Goal: Information Seeking & Learning: Learn about a topic

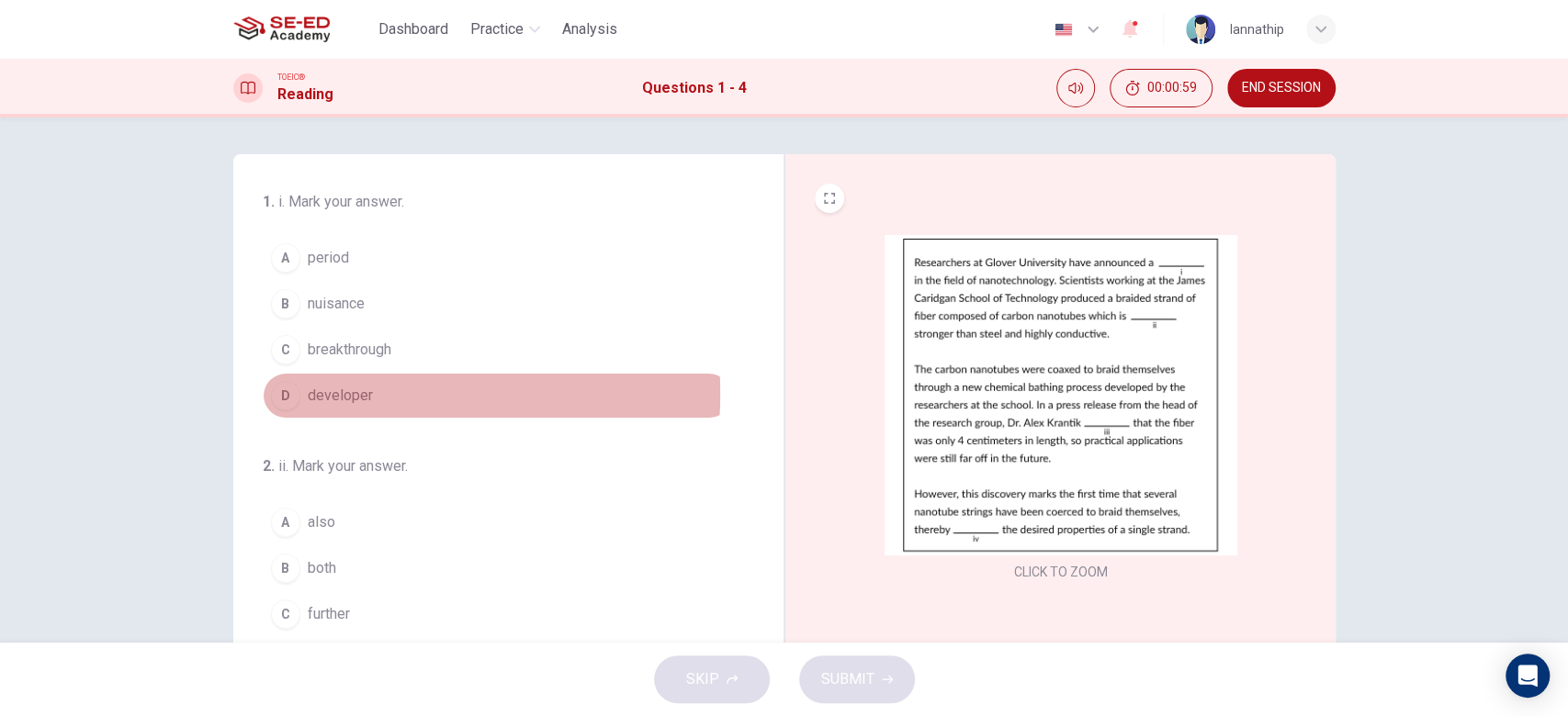
click at [283, 392] on div "D" at bounding box center [286, 396] width 29 height 29
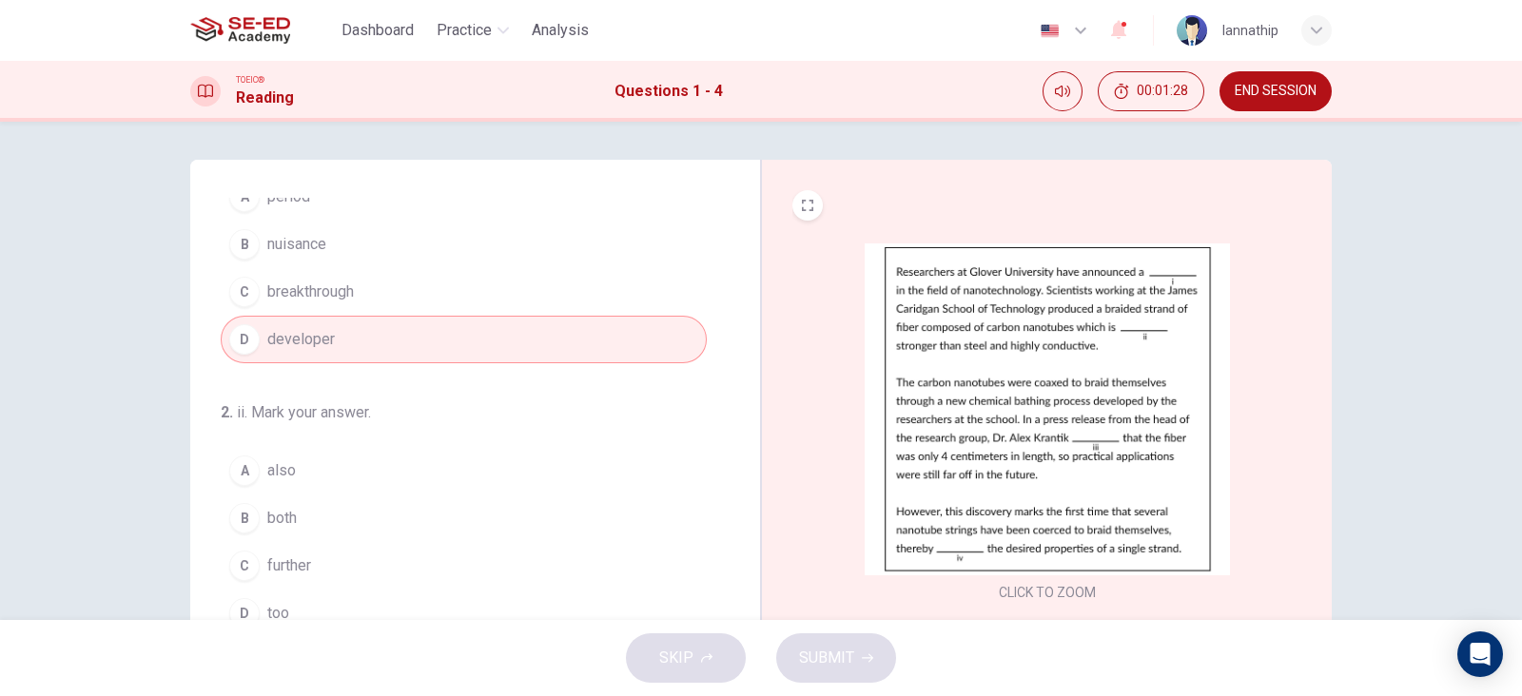
scroll to position [118, 0]
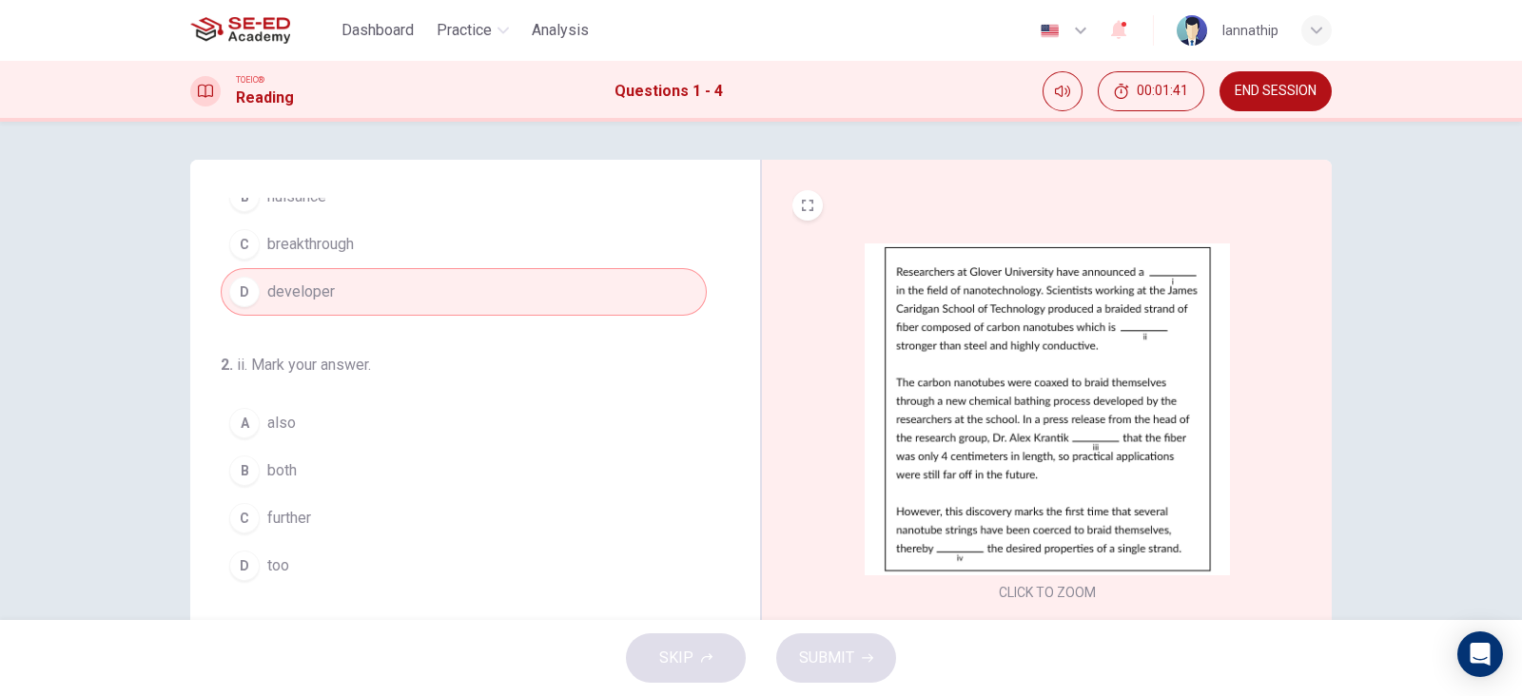
click at [238, 415] on div "A" at bounding box center [244, 423] width 30 height 30
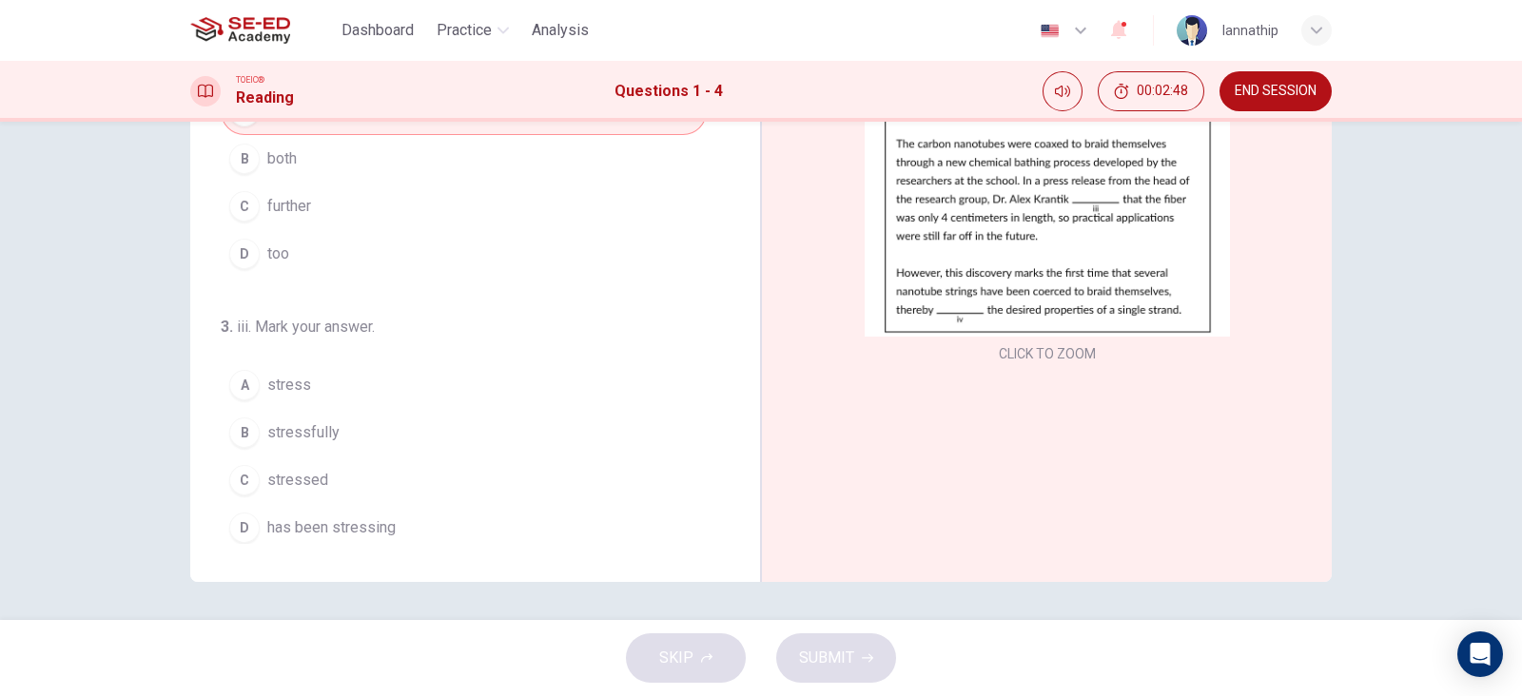
scroll to position [357, 0]
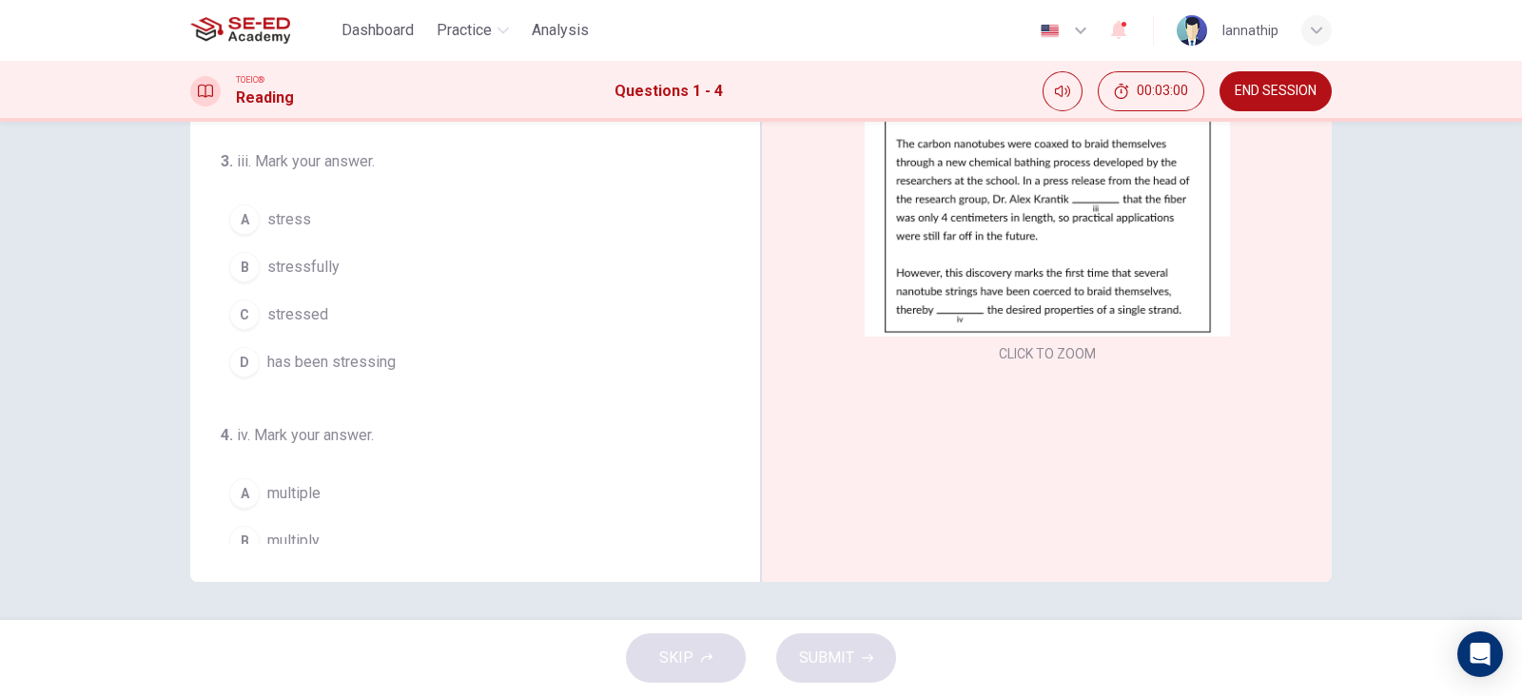
click at [274, 306] on span "stressed" at bounding box center [297, 314] width 61 height 23
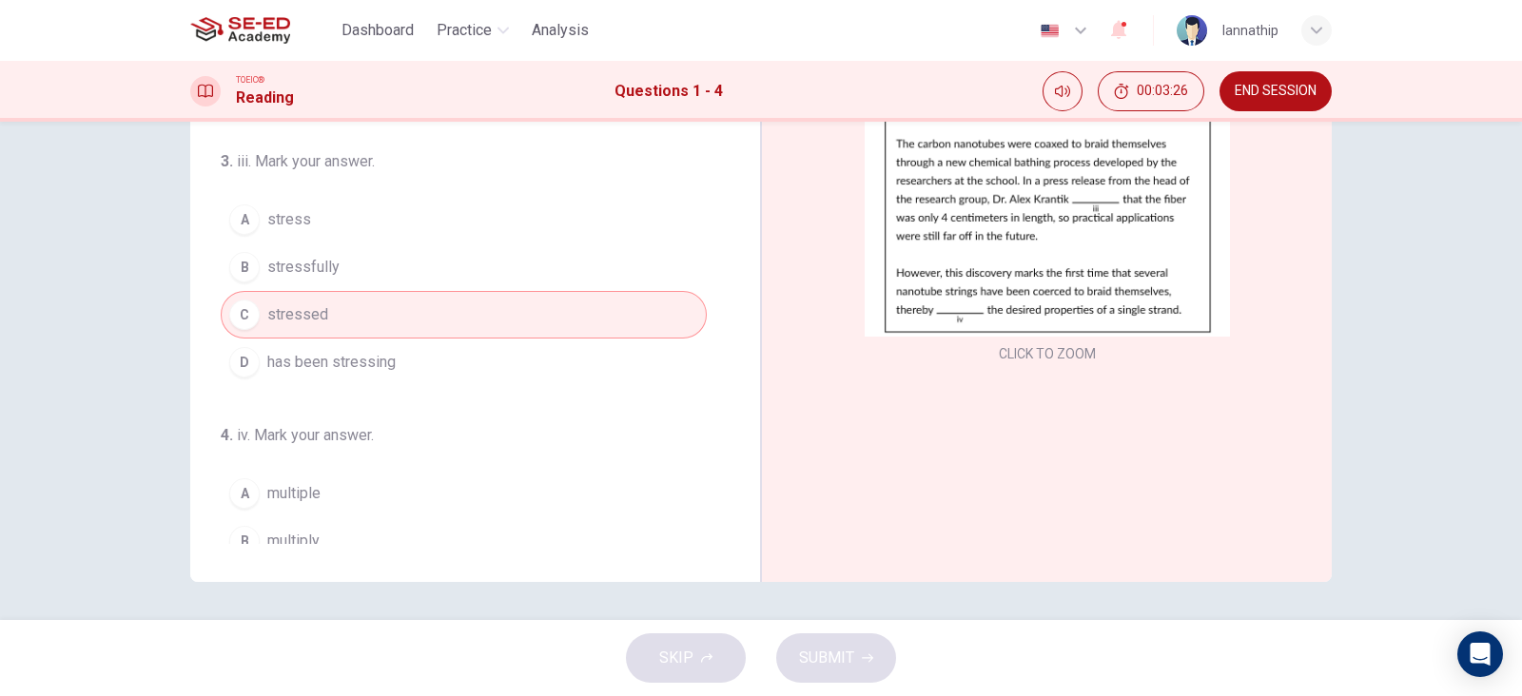
scroll to position [466, 0]
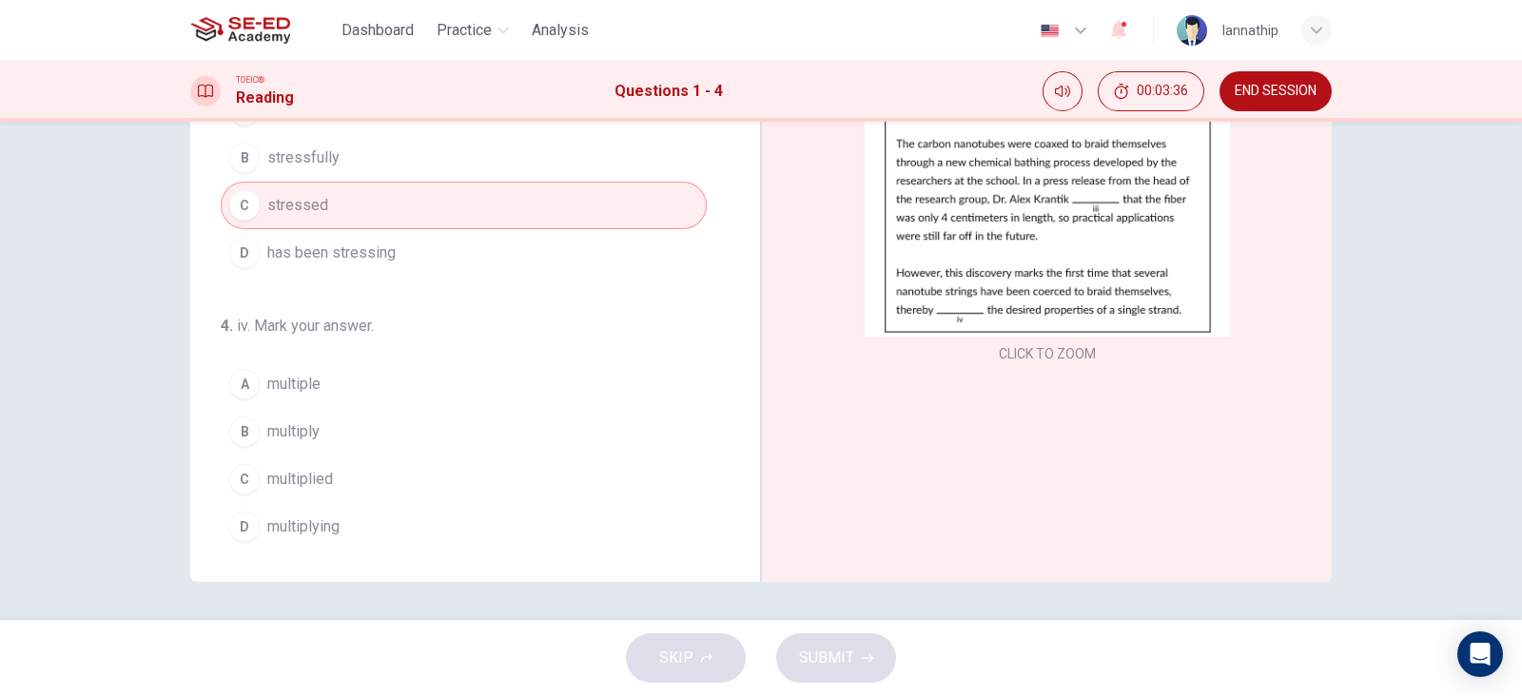
click at [234, 420] on div "B" at bounding box center [244, 432] width 30 height 30
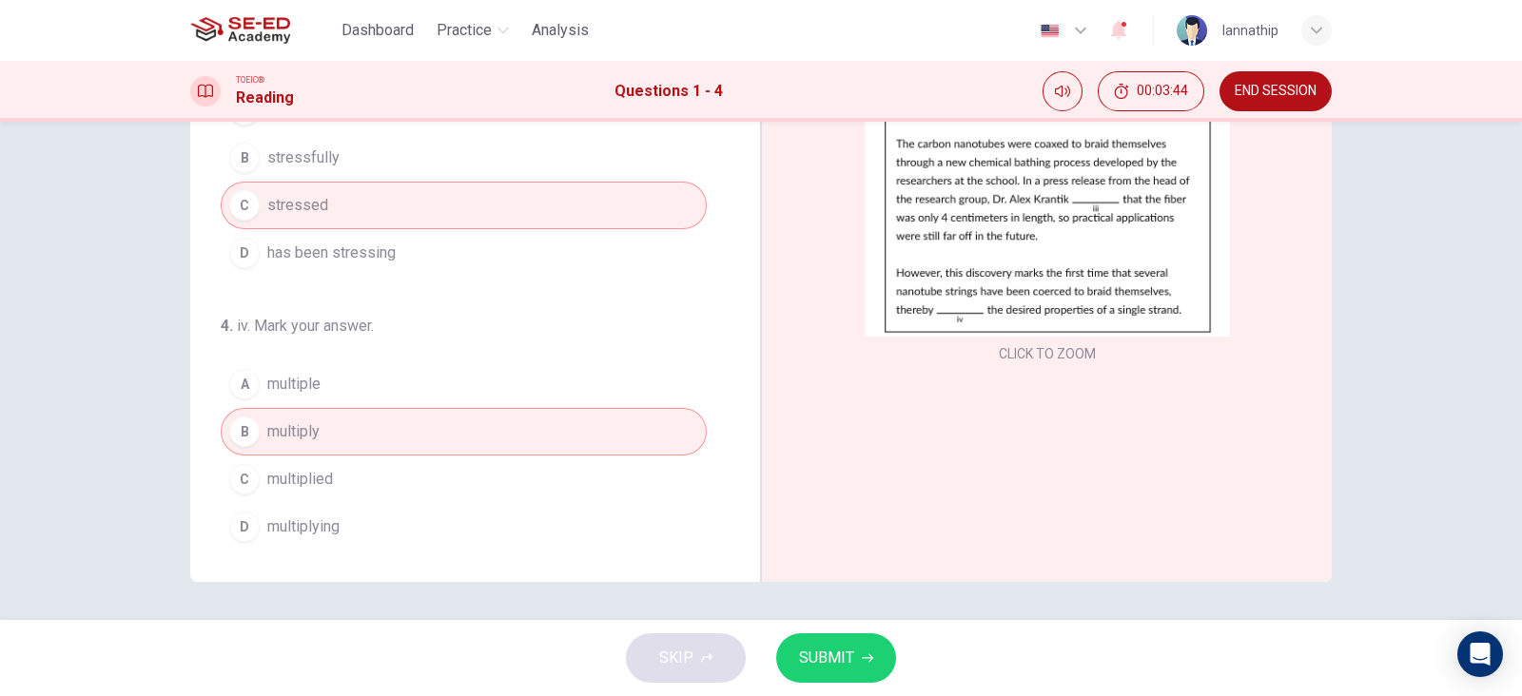
click at [377, 517] on button "D multiplying" at bounding box center [464, 527] width 486 height 48
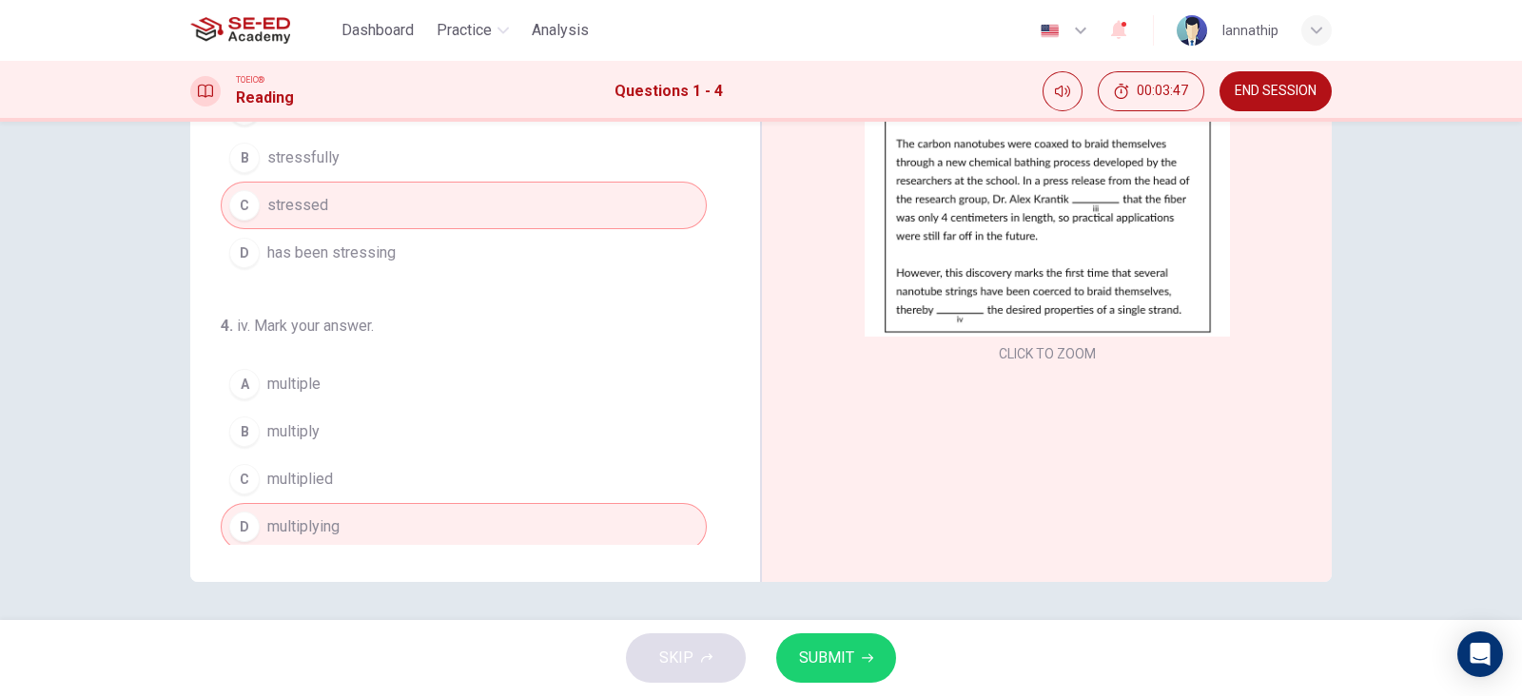
click at [850, 650] on span "SUBMIT" at bounding box center [826, 658] width 55 height 27
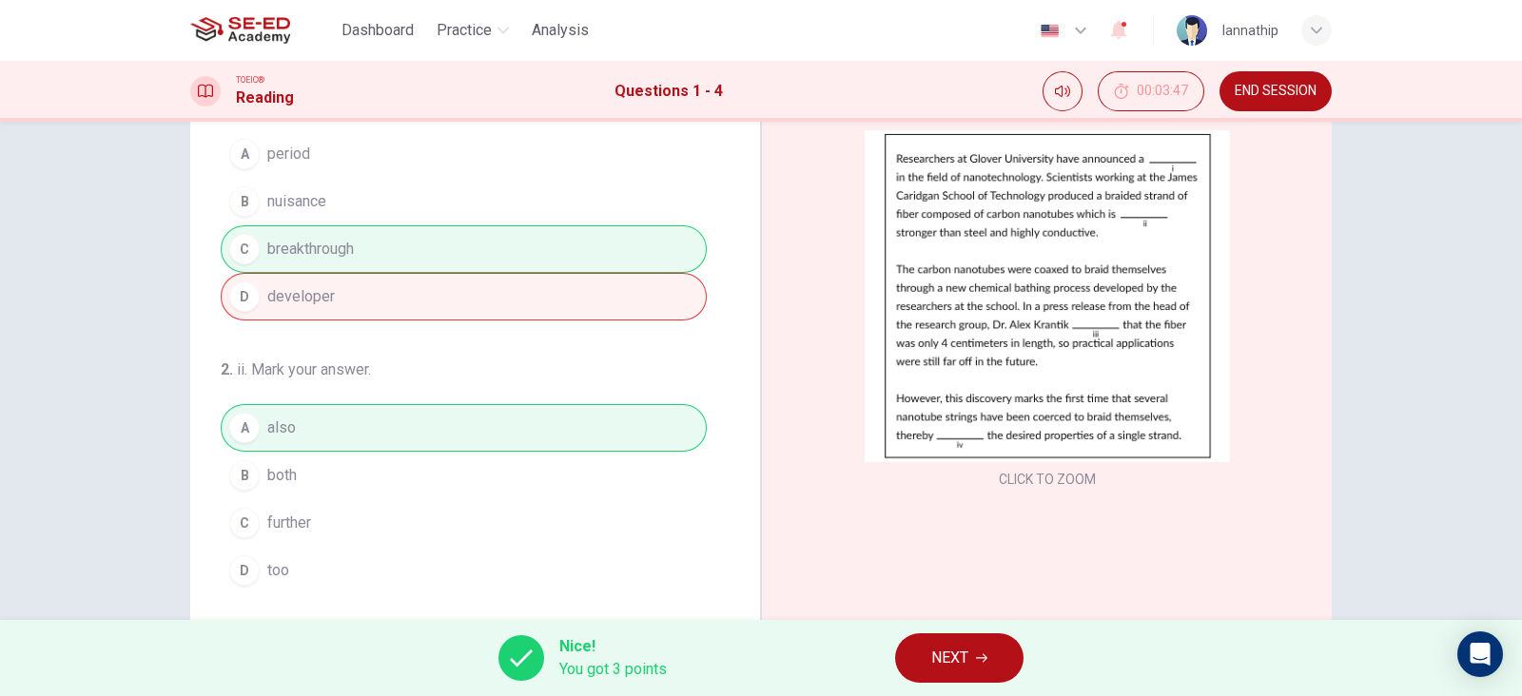
scroll to position [1, 0]
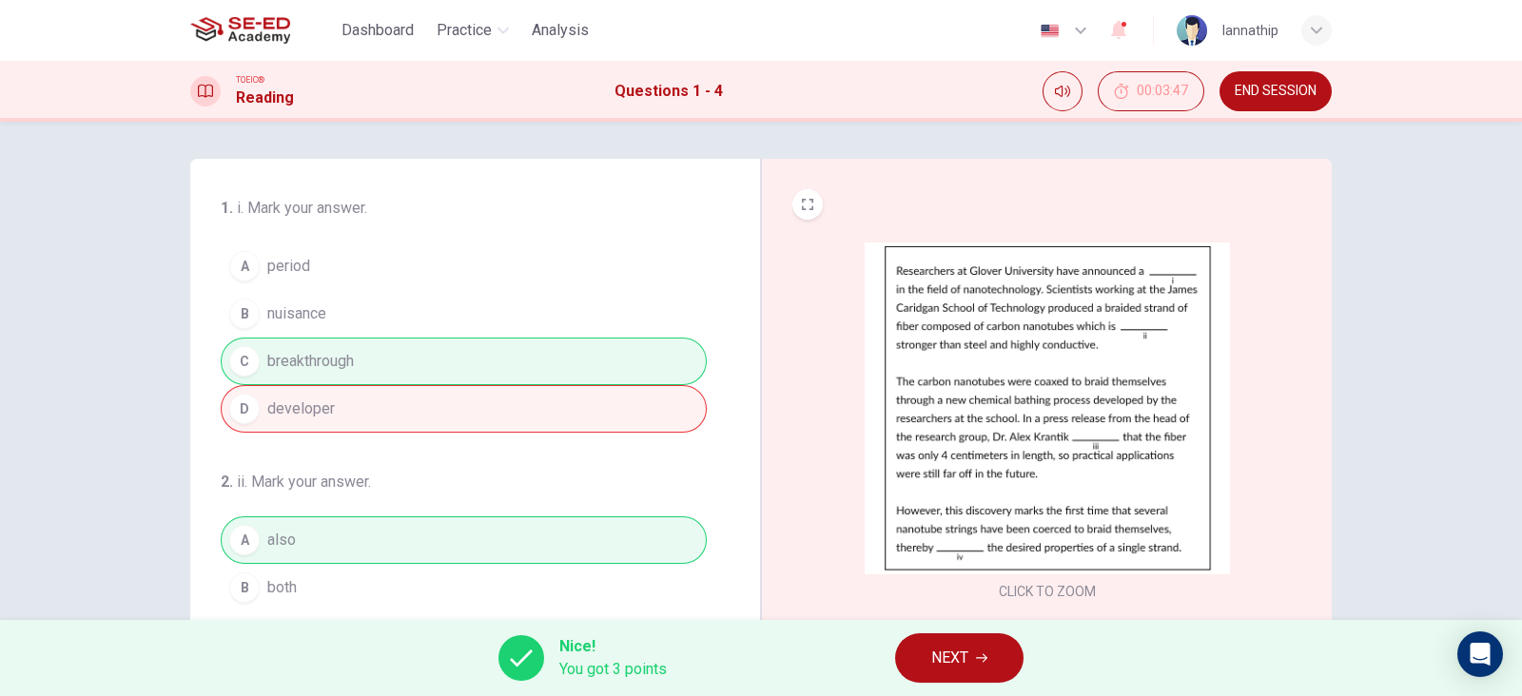
click at [421, 412] on div "A period B nuisance C breakthrough D developer" at bounding box center [464, 338] width 486 height 190
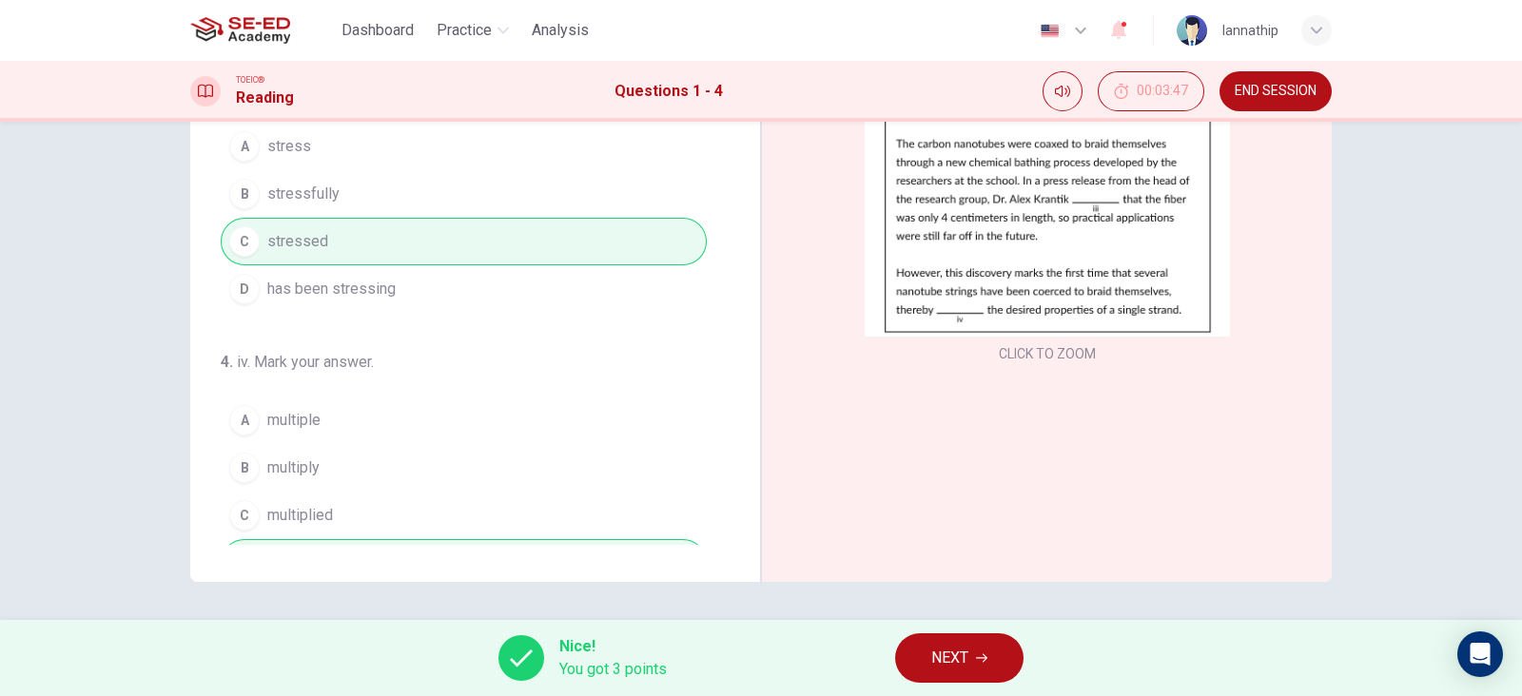
scroll to position [466, 0]
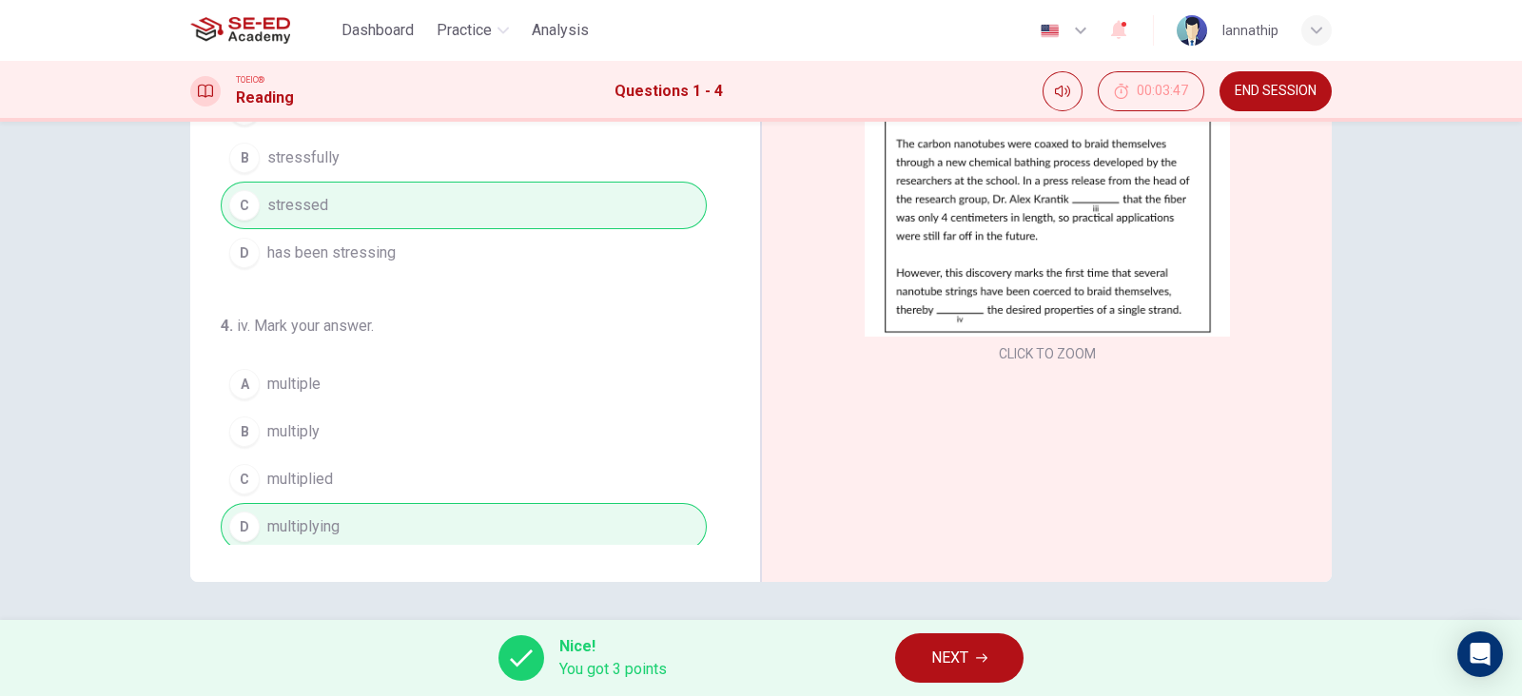
click at [957, 654] on span "NEXT" at bounding box center [949, 658] width 37 height 27
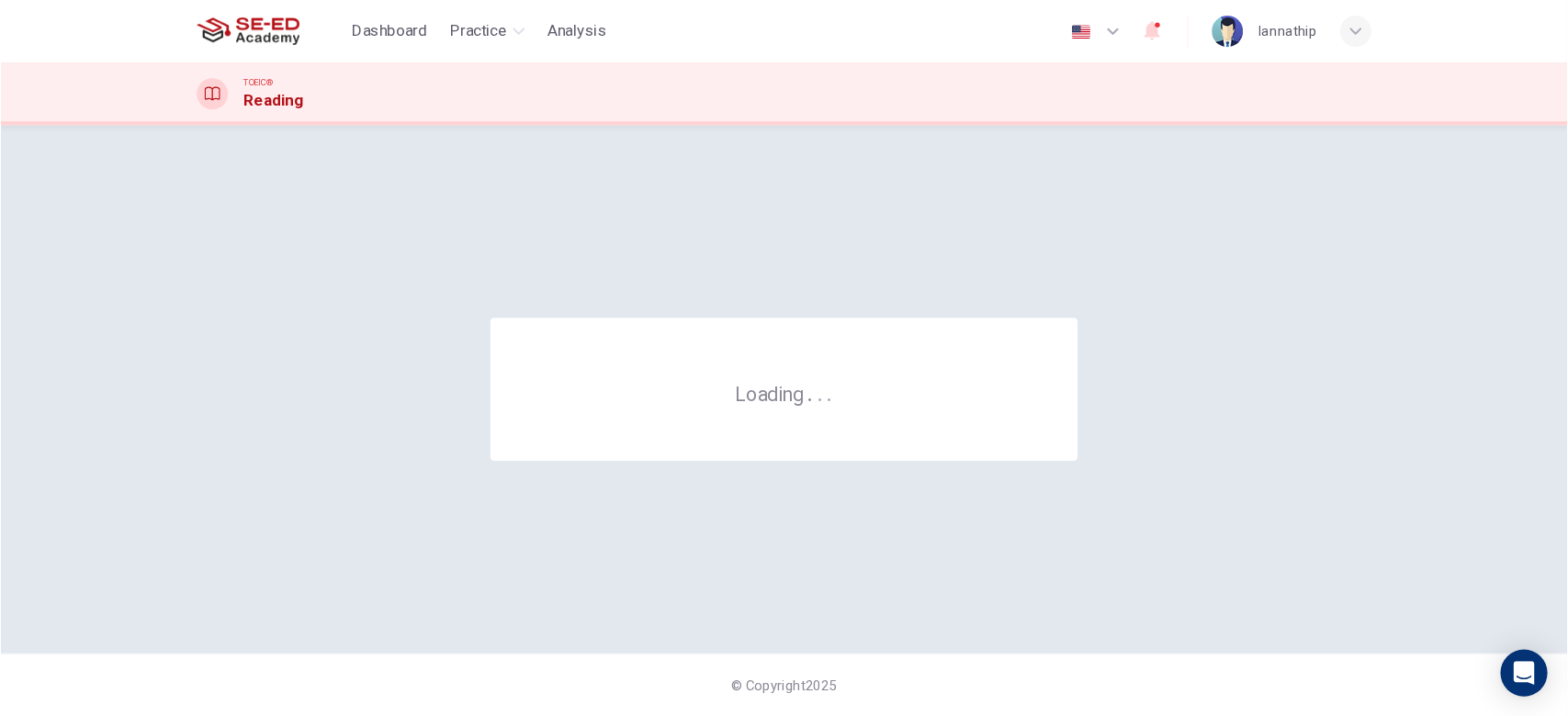
scroll to position [0, 0]
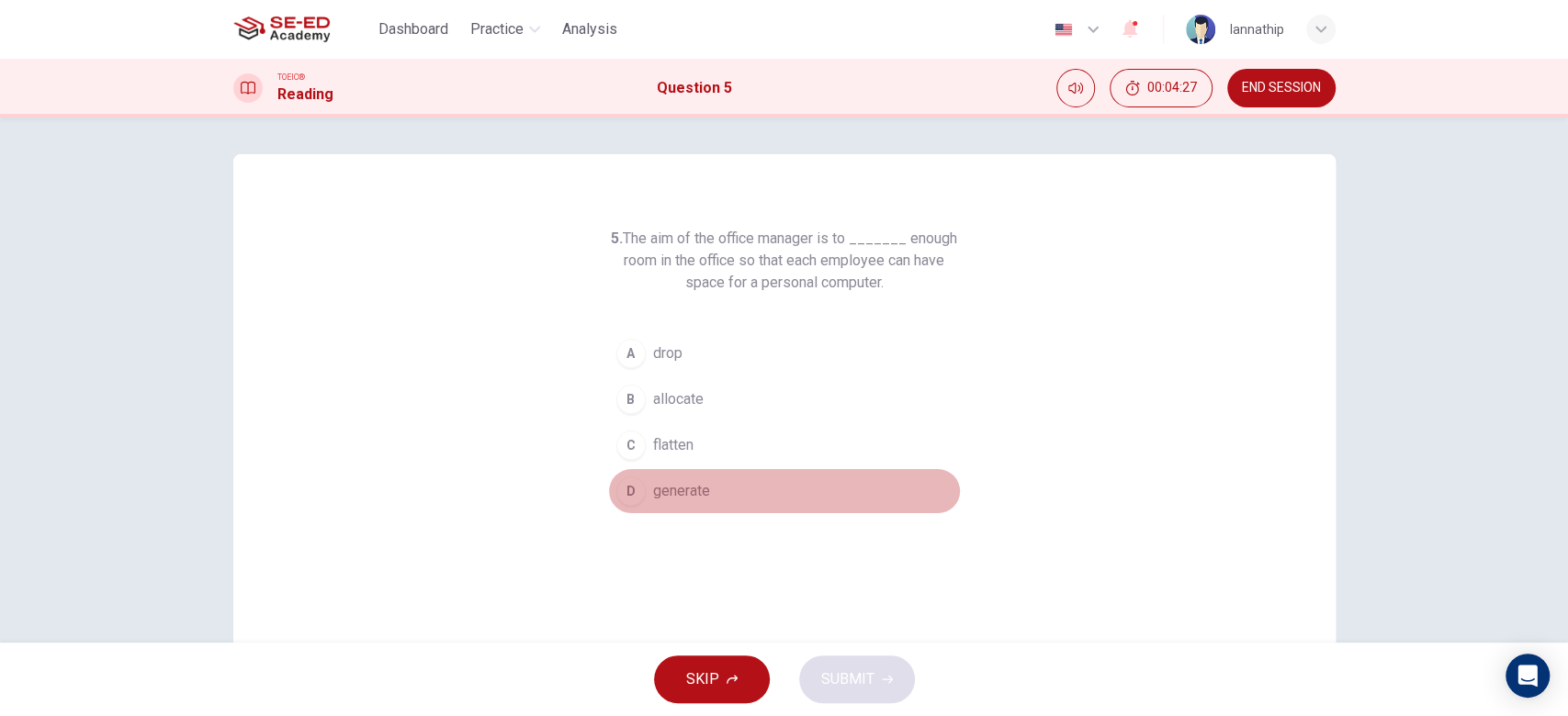
click at [665, 485] on span "generate" at bounding box center [681, 491] width 57 height 22
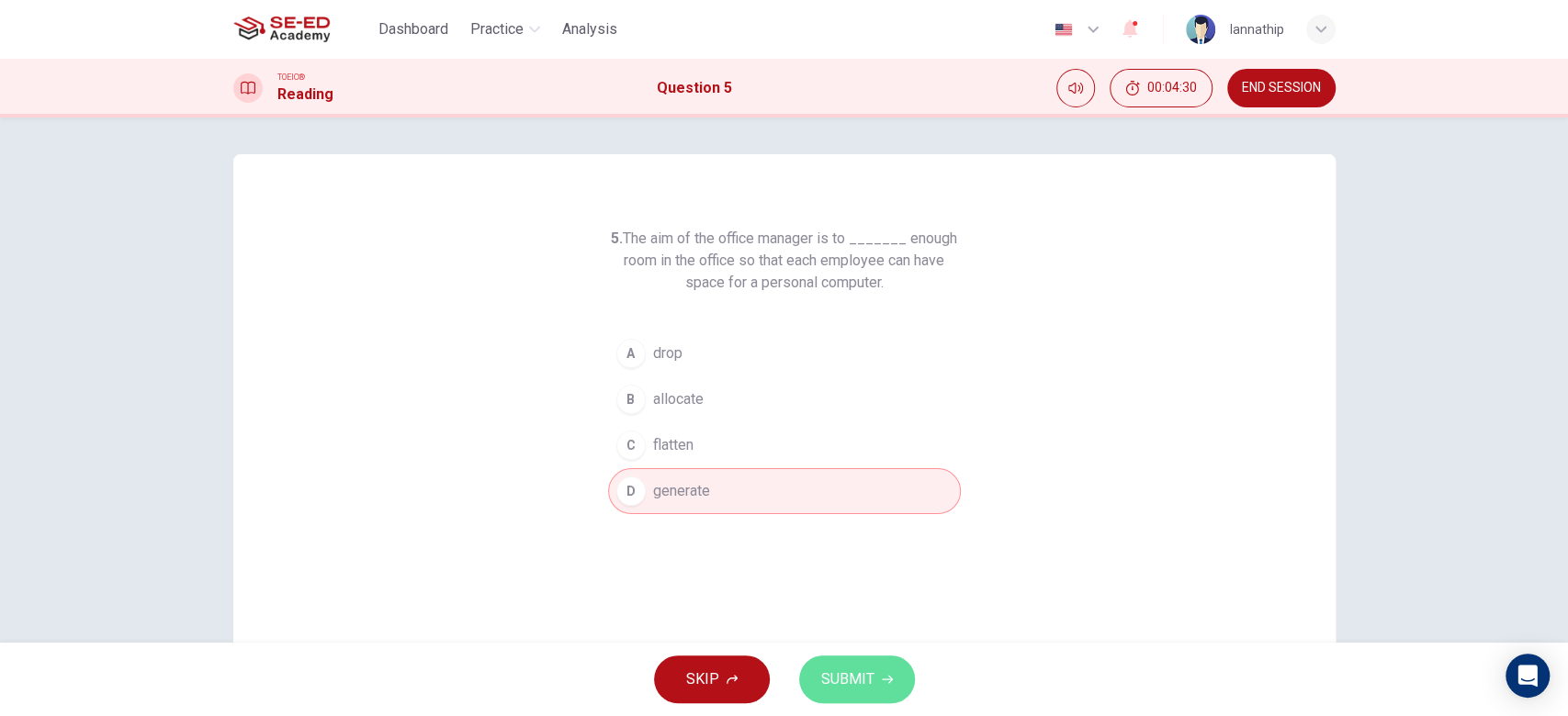
click at [875, 675] on button "SUBMIT" at bounding box center [857, 678] width 116 height 47
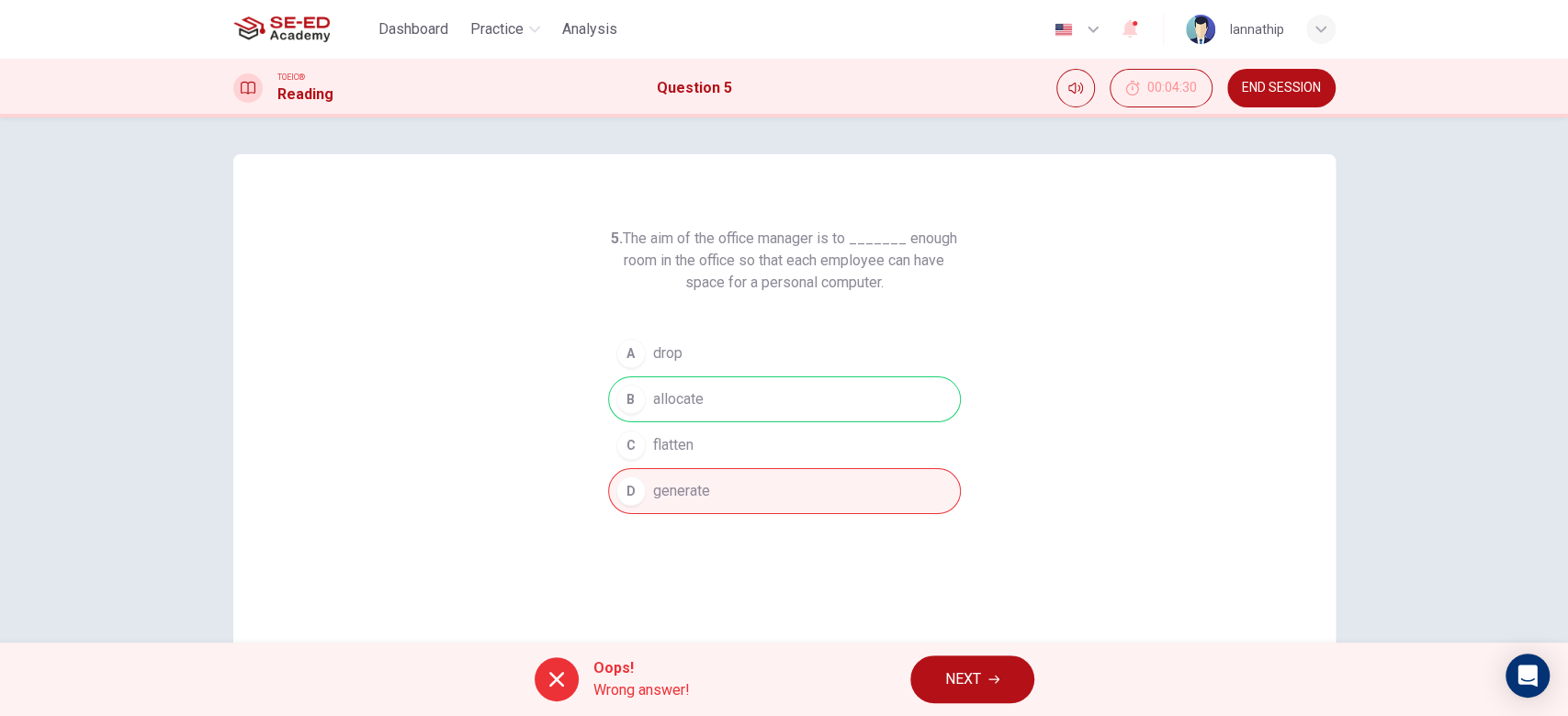
scroll to position [185, 0]
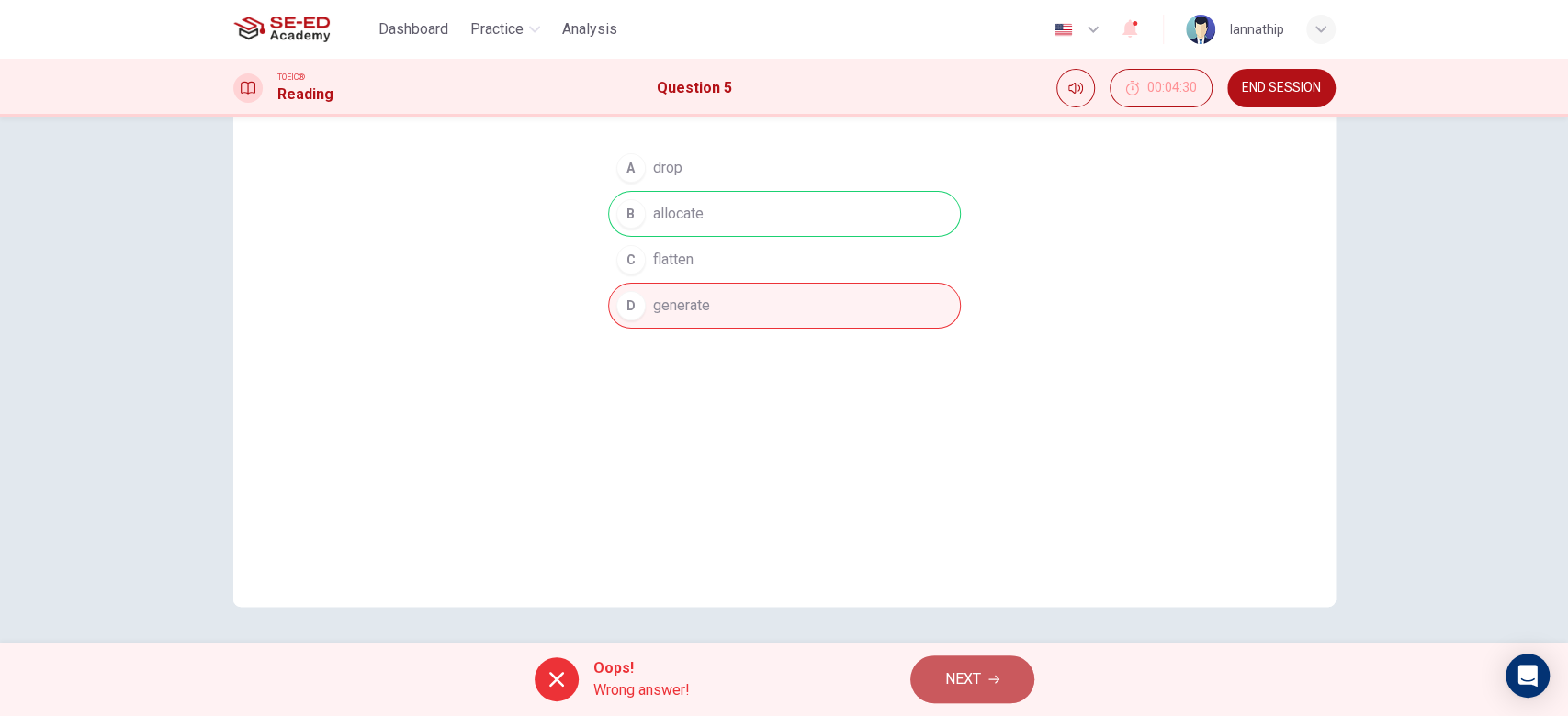
click at [996, 667] on button "NEXT" at bounding box center [972, 678] width 124 height 47
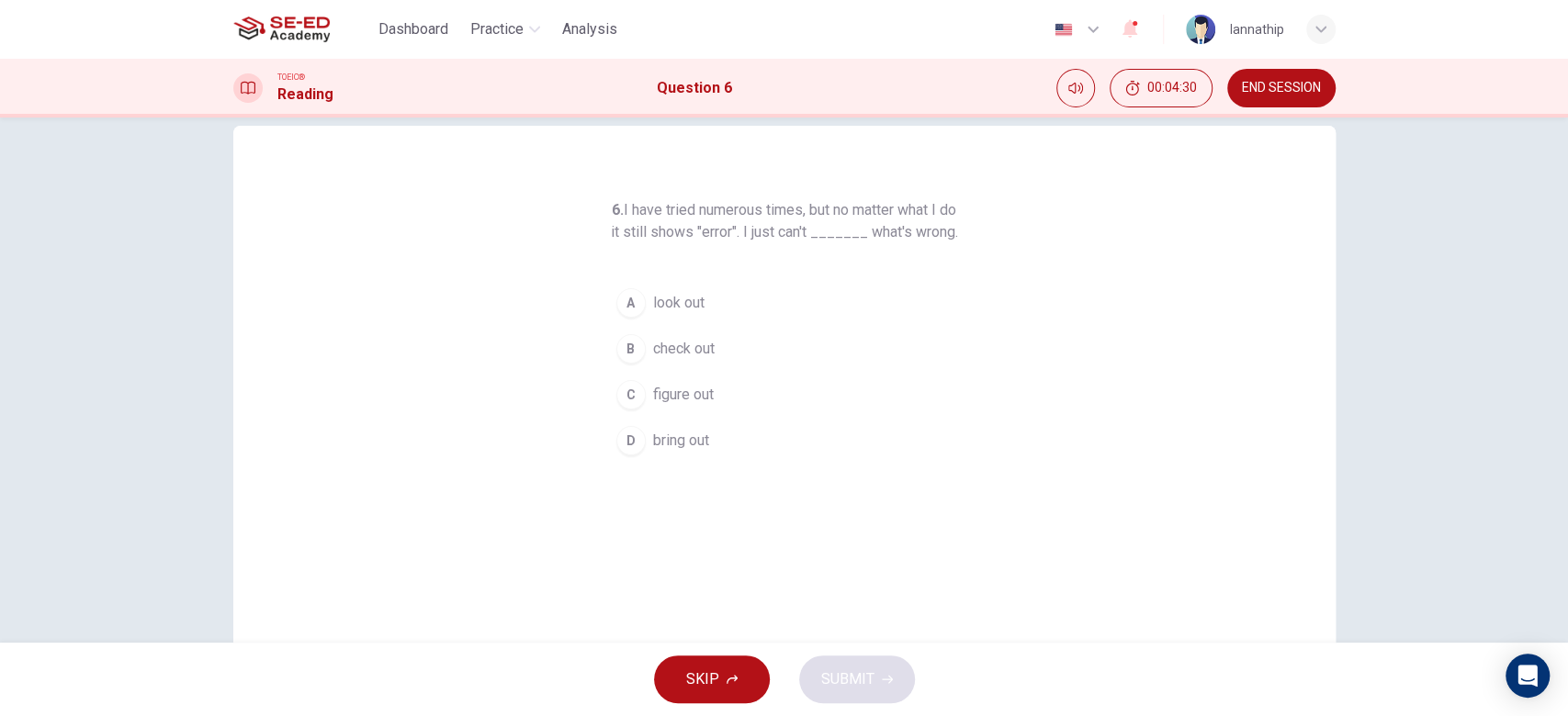
scroll to position [0, 0]
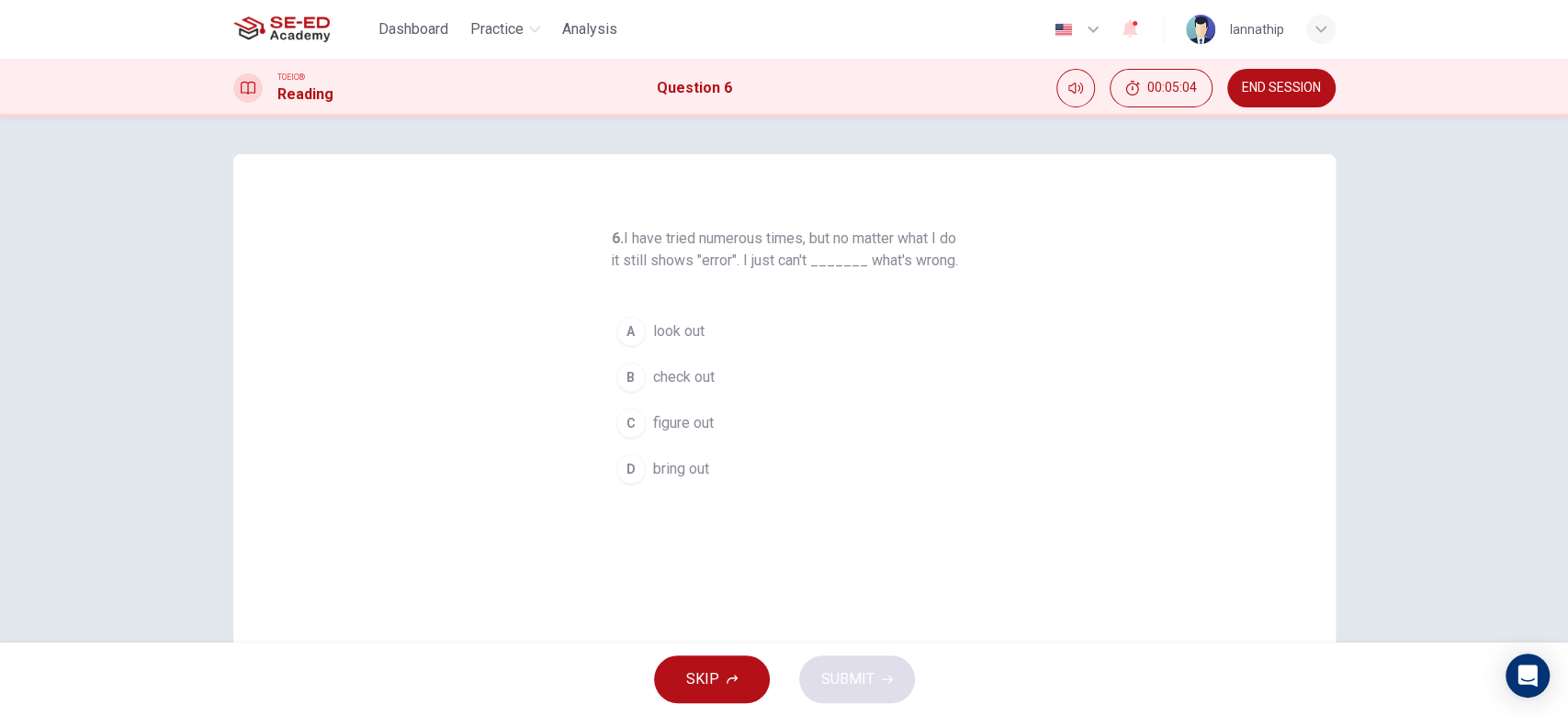
click at [688, 434] on span "figure out" at bounding box center [683, 423] width 61 height 22
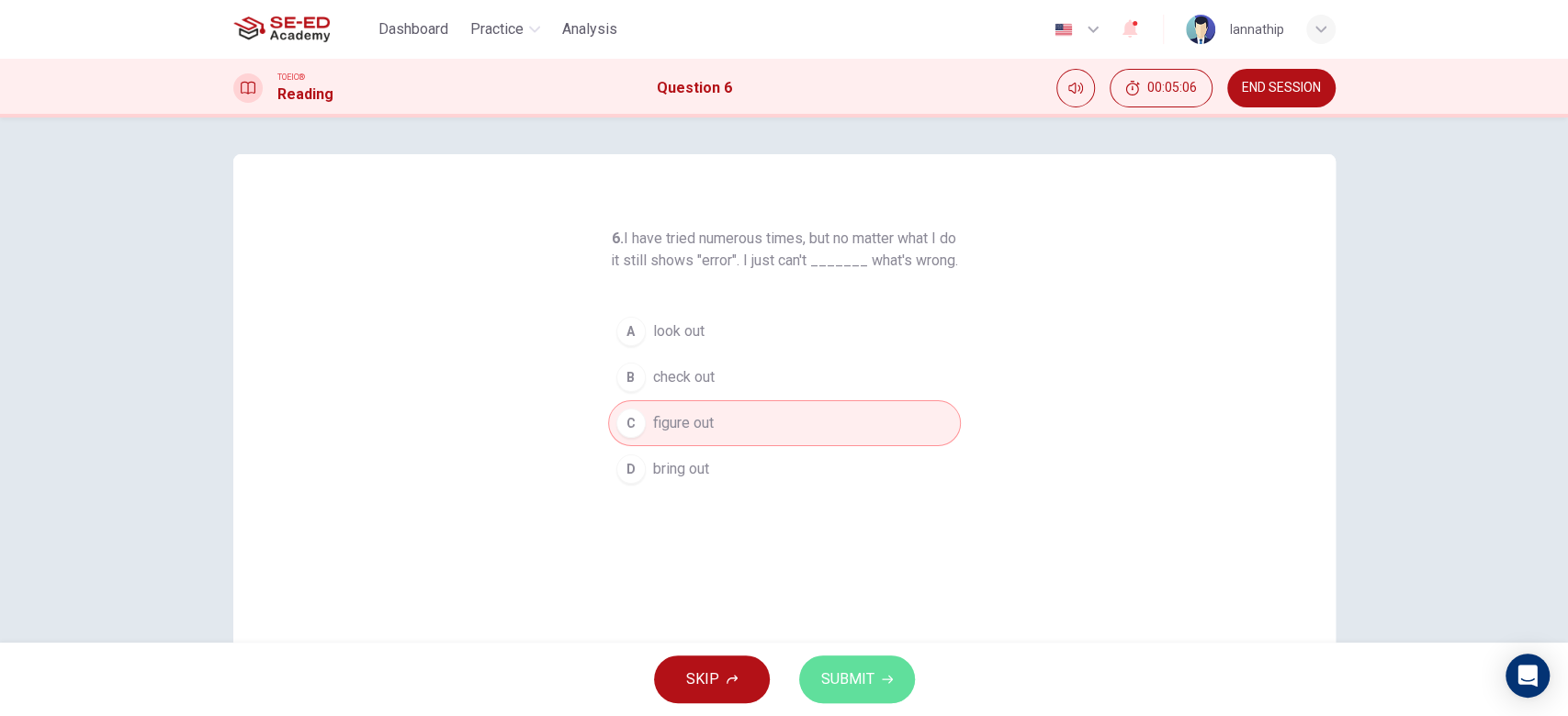
click at [875, 675] on button "SUBMIT" at bounding box center [857, 678] width 116 height 47
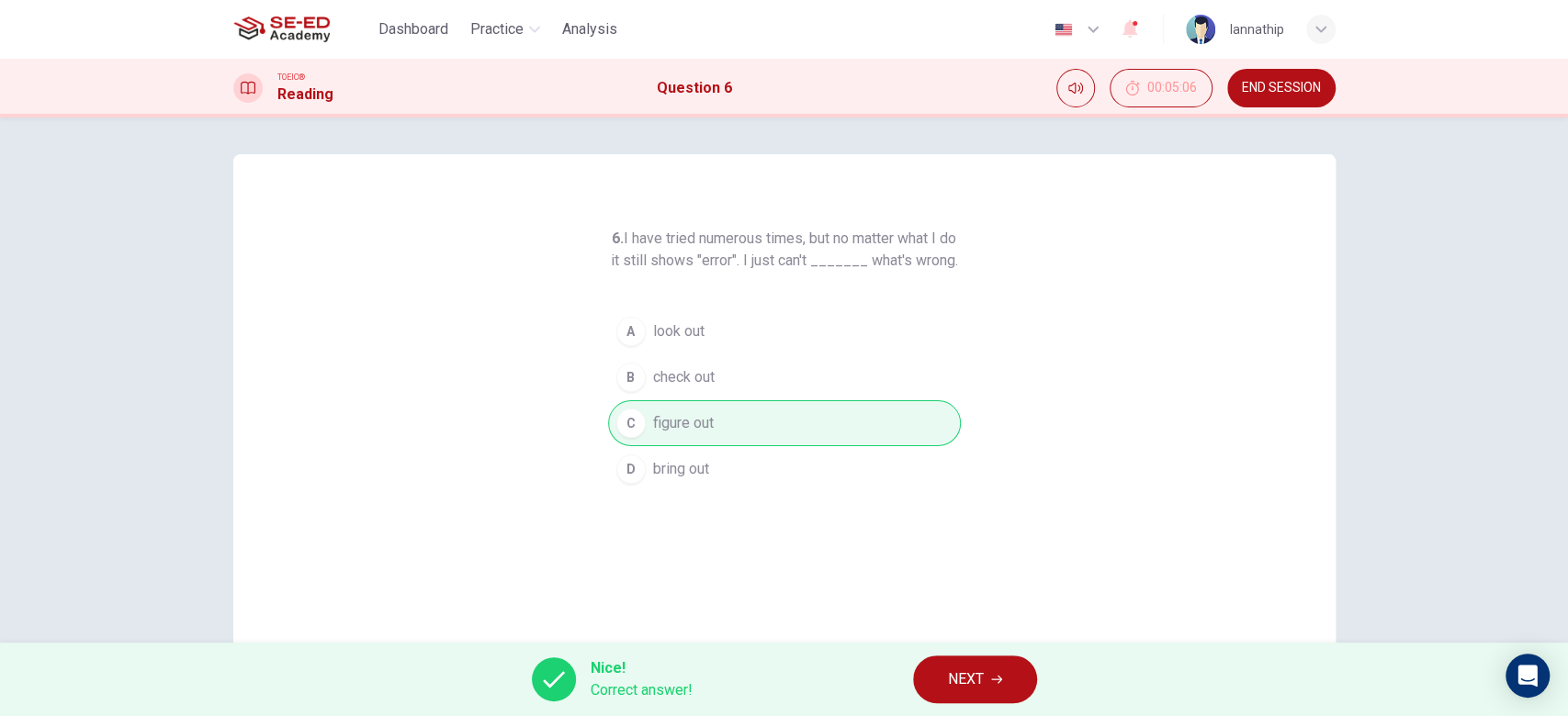
click at [1011, 675] on button "NEXT" at bounding box center [975, 678] width 124 height 47
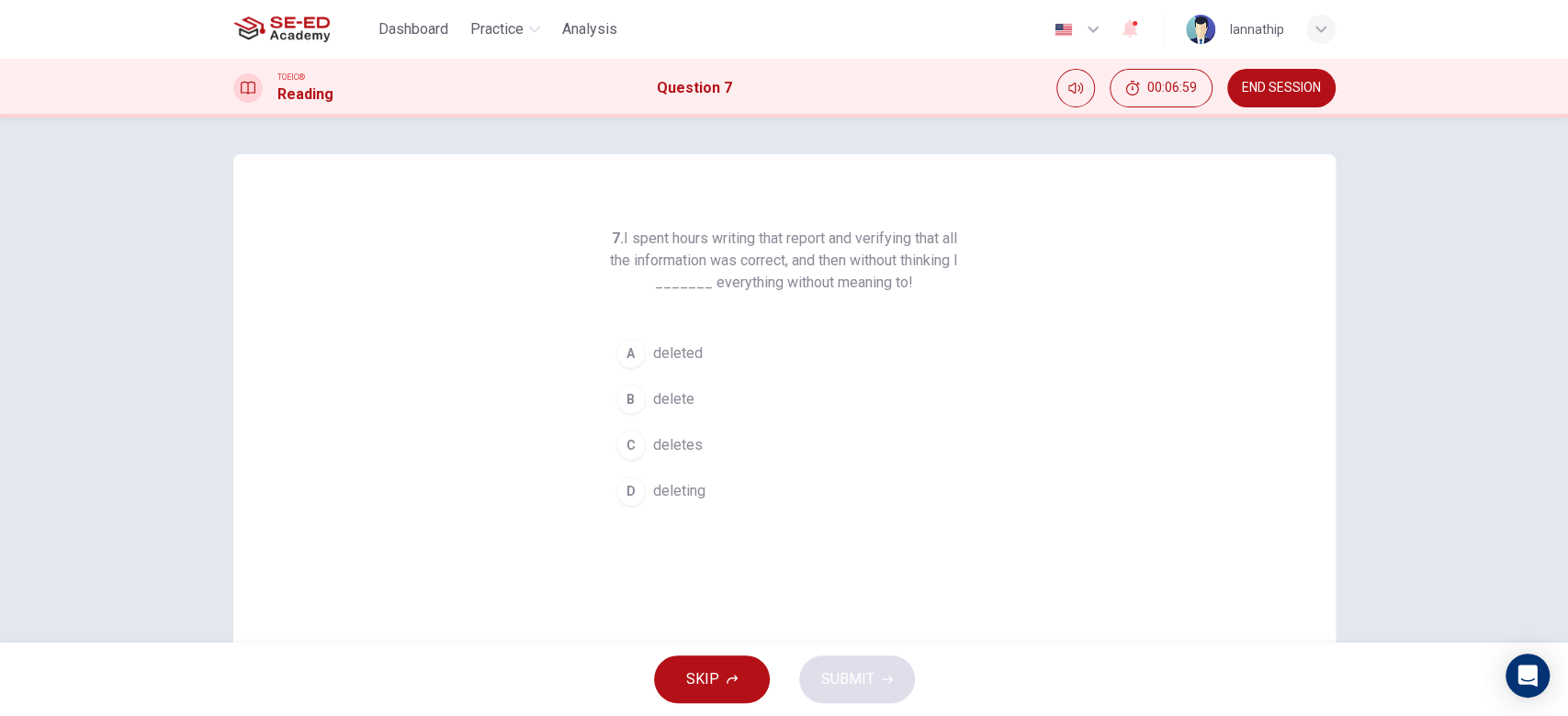
drag, startPoint x: 669, startPoint y: 367, endPoint x: 670, endPoint y: 378, distance: 11.0
click at [669, 366] on button "A deleted" at bounding box center [784, 353] width 352 height 46
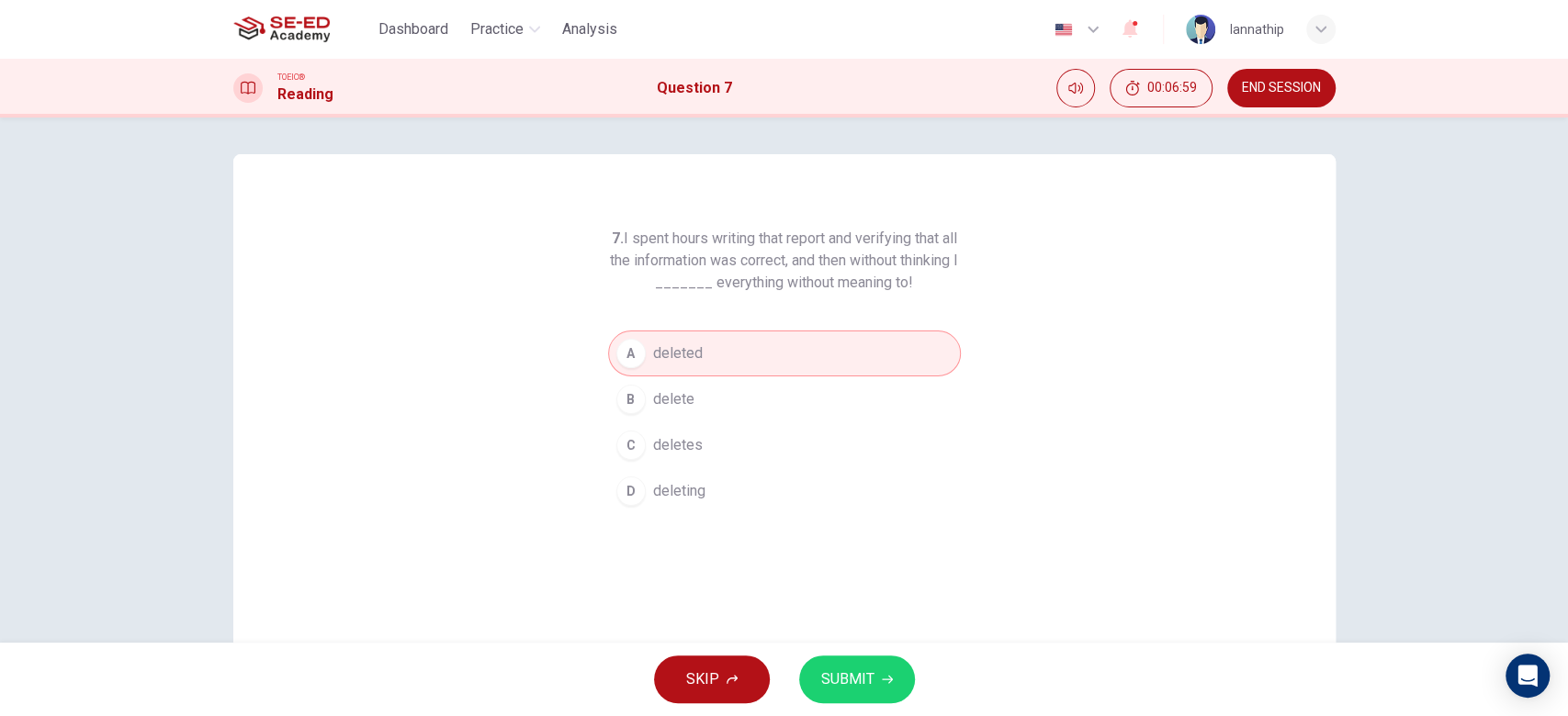
click at [861, 681] on span "SUBMIT" at bounding box center [847, 679] width 53 height 26
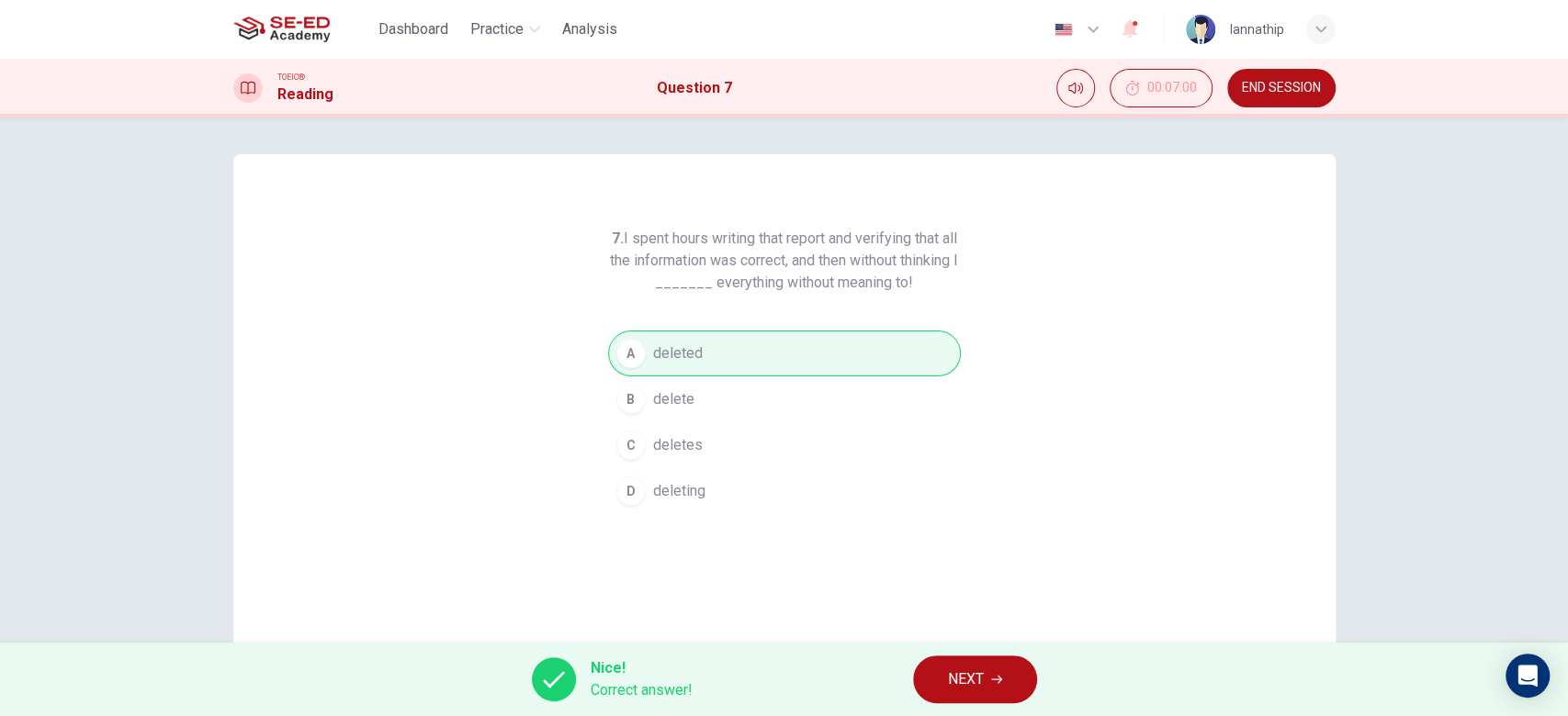
click at [955, 672] on span "NEXT" at bounding box center [966, 679] width 36 height 26
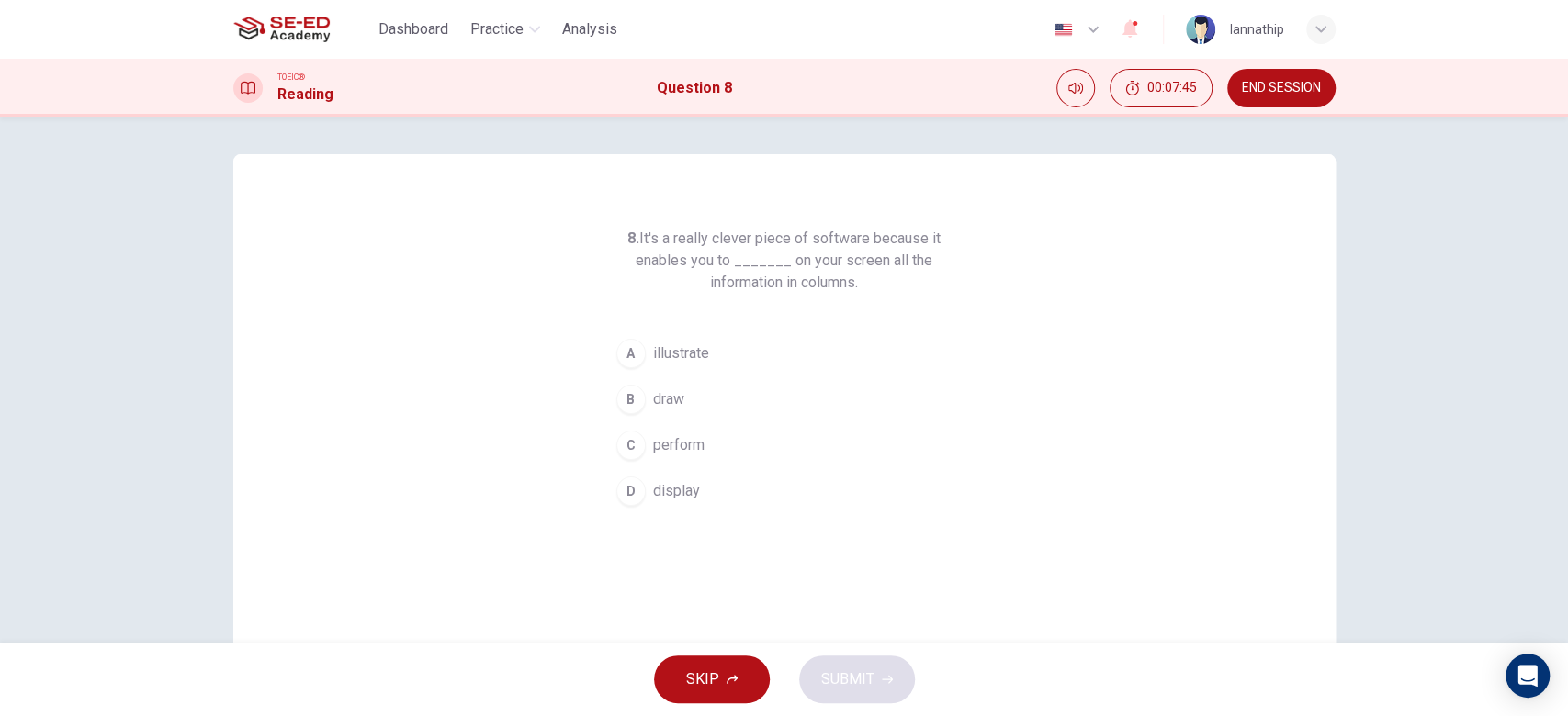
click at [659, 482] on span "display" at bounding box center [676, 491] width 47 height 22
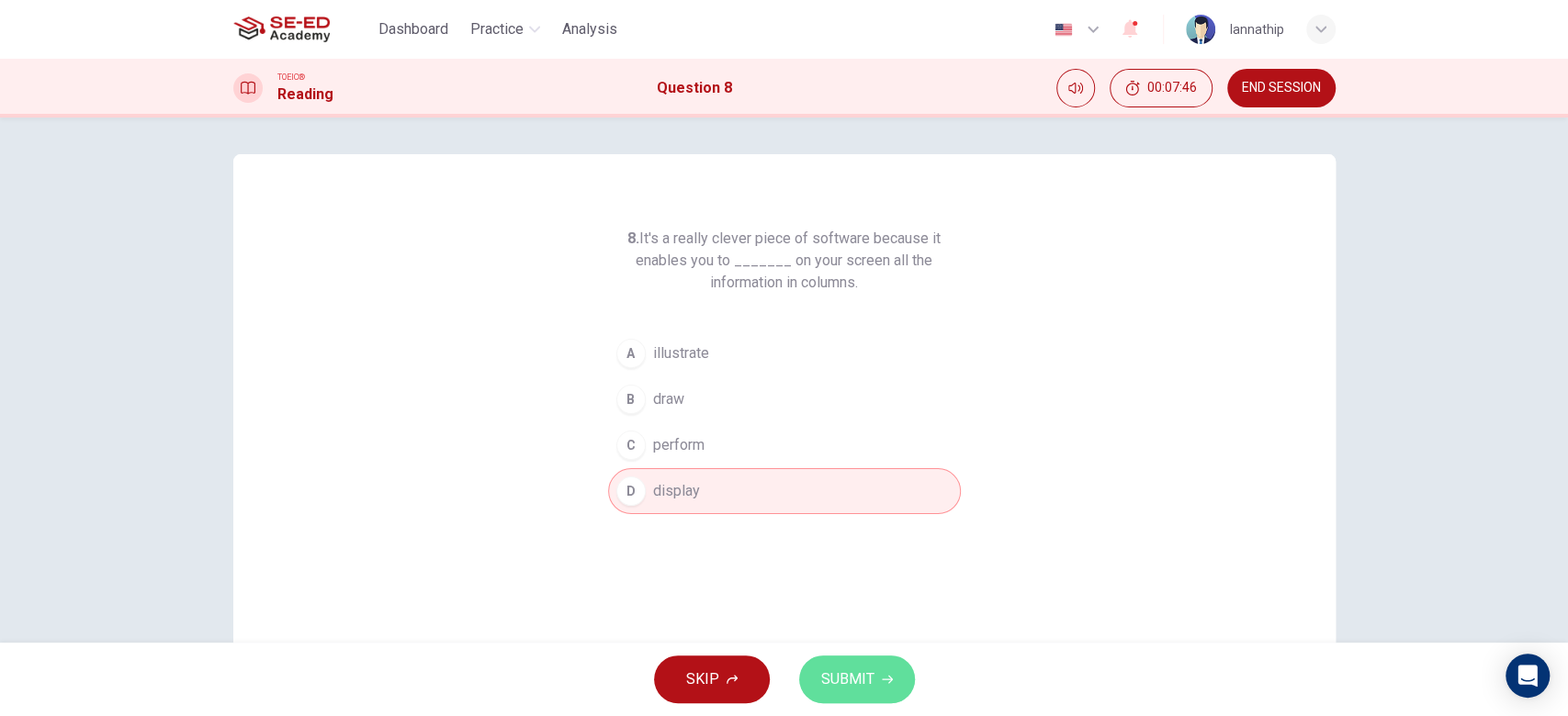
click at [862, 674] on span "SUBMIT" at bounding box center [847, 679] width 53 height 26
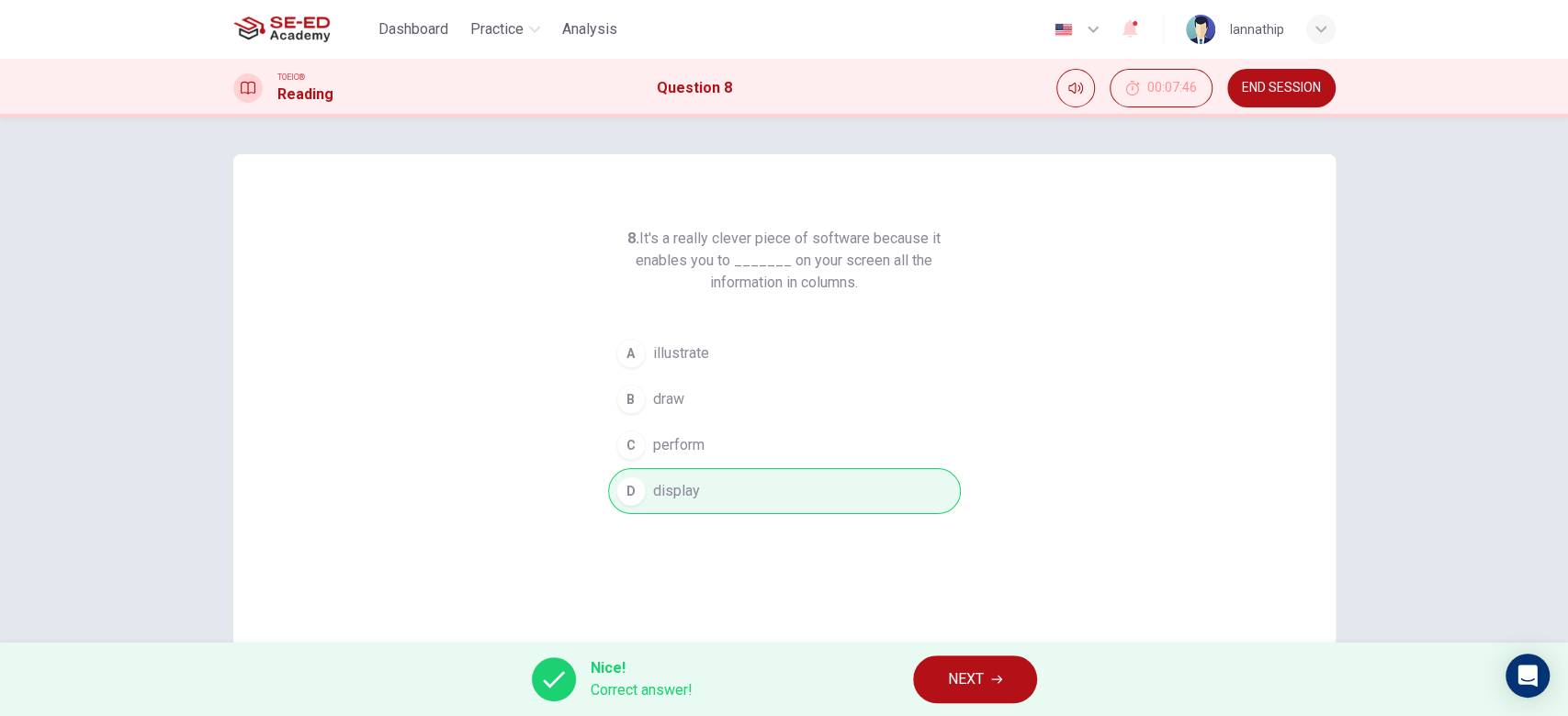
click at [982, 663] on button "NEXT" at bounding box center [975, 678] width 124 height 47
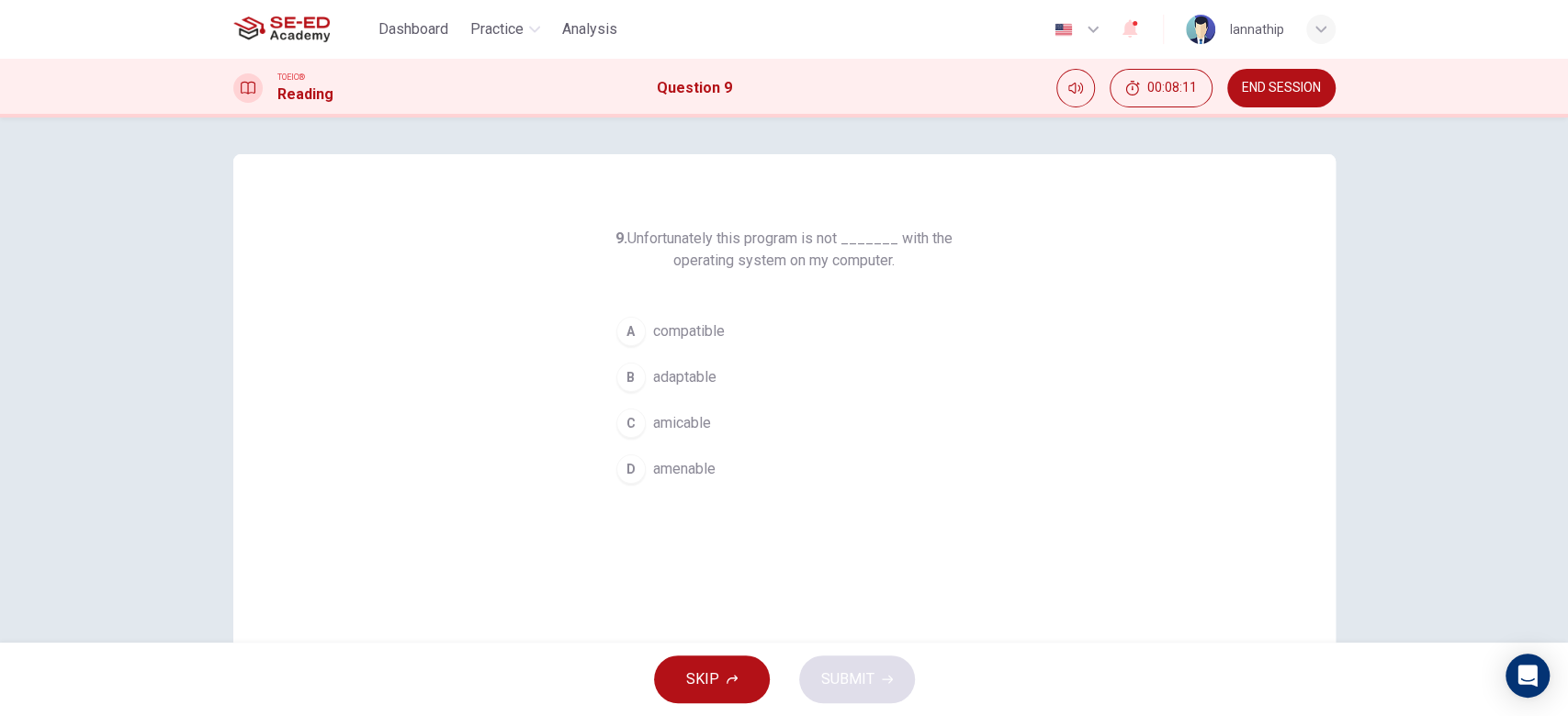
click at [687, 331] on span "compatible" at bounding box center [688, 331] width 71 height 22
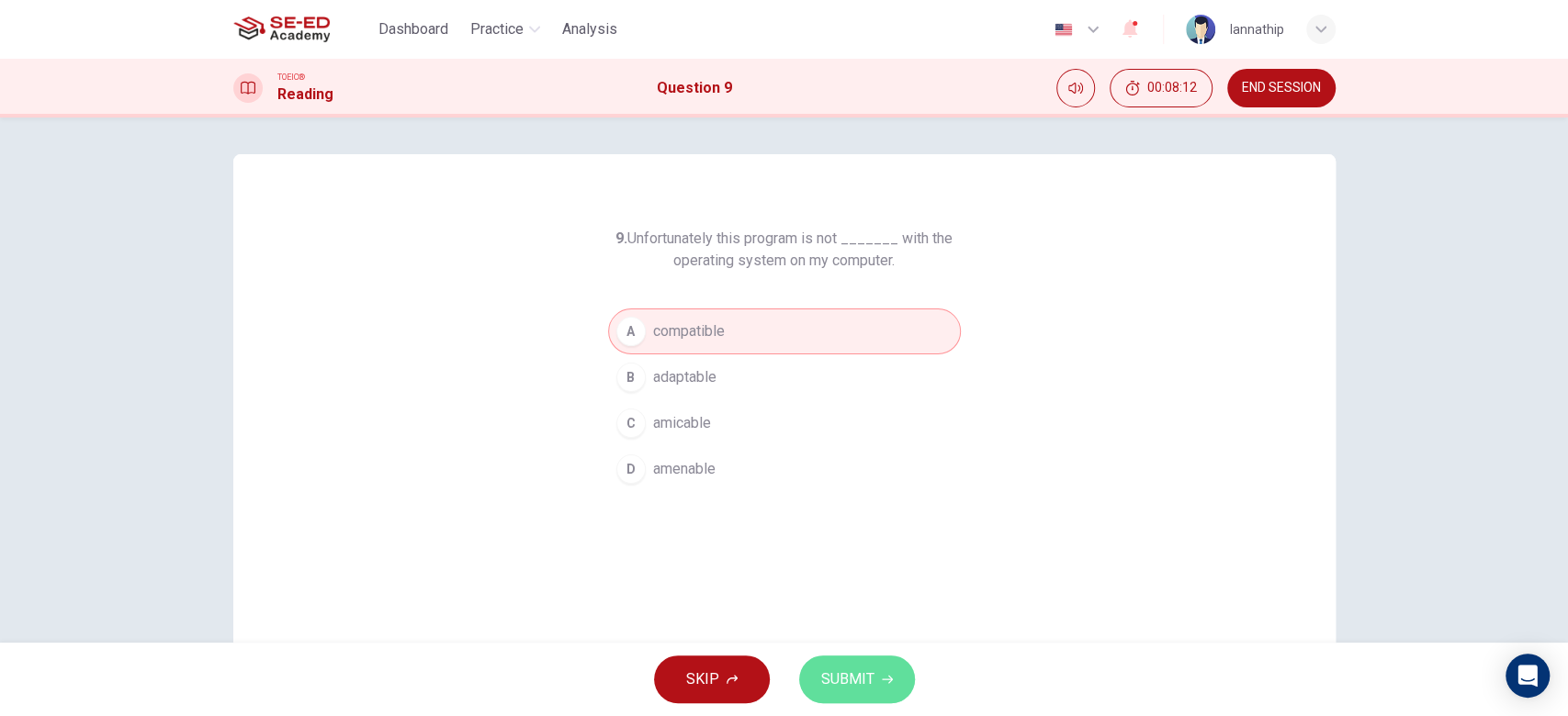
click at [844, 669] on span "SUBMIT" at bounding box center [847, 679] width 53 height 26
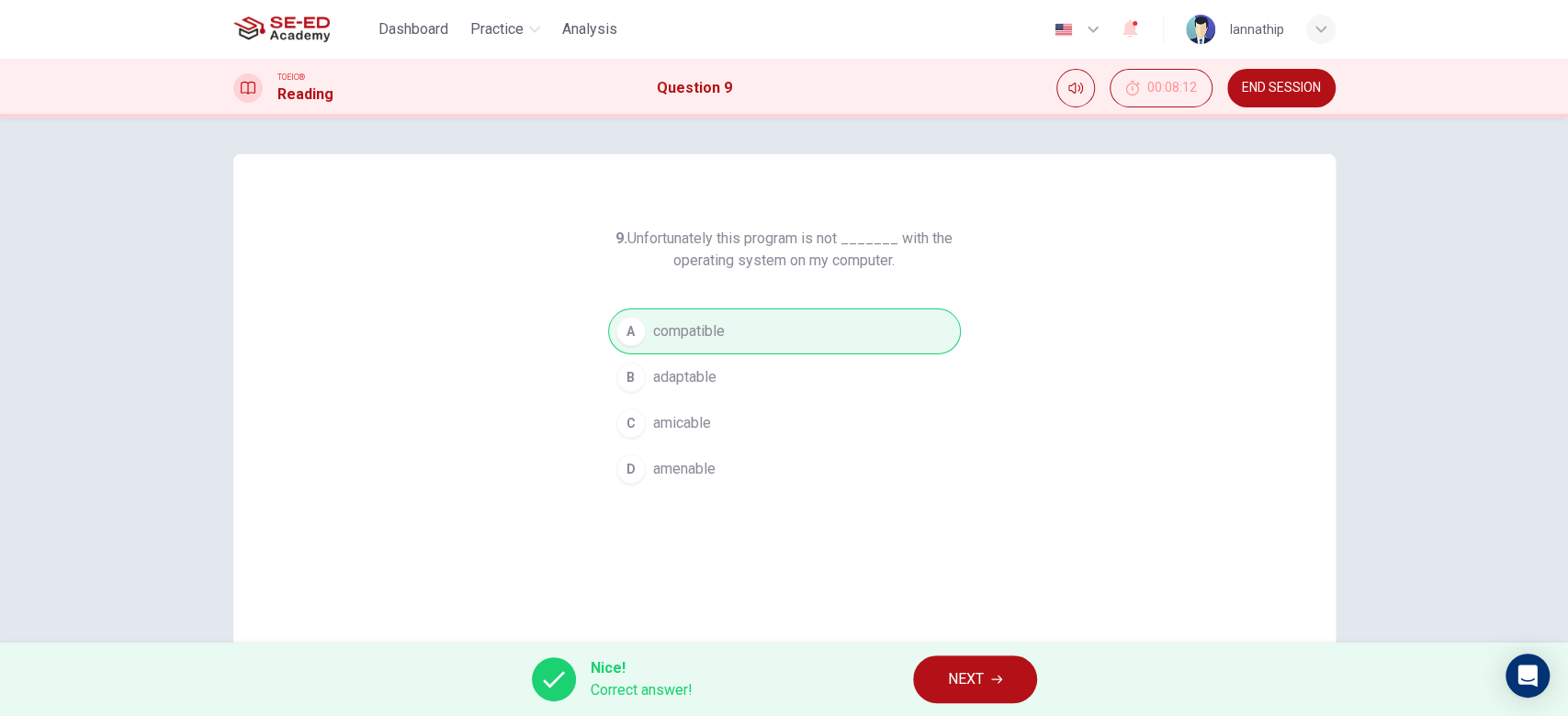
click at [995, 680] on icon "button" at bounding box center [995, 678] width 11 height 11
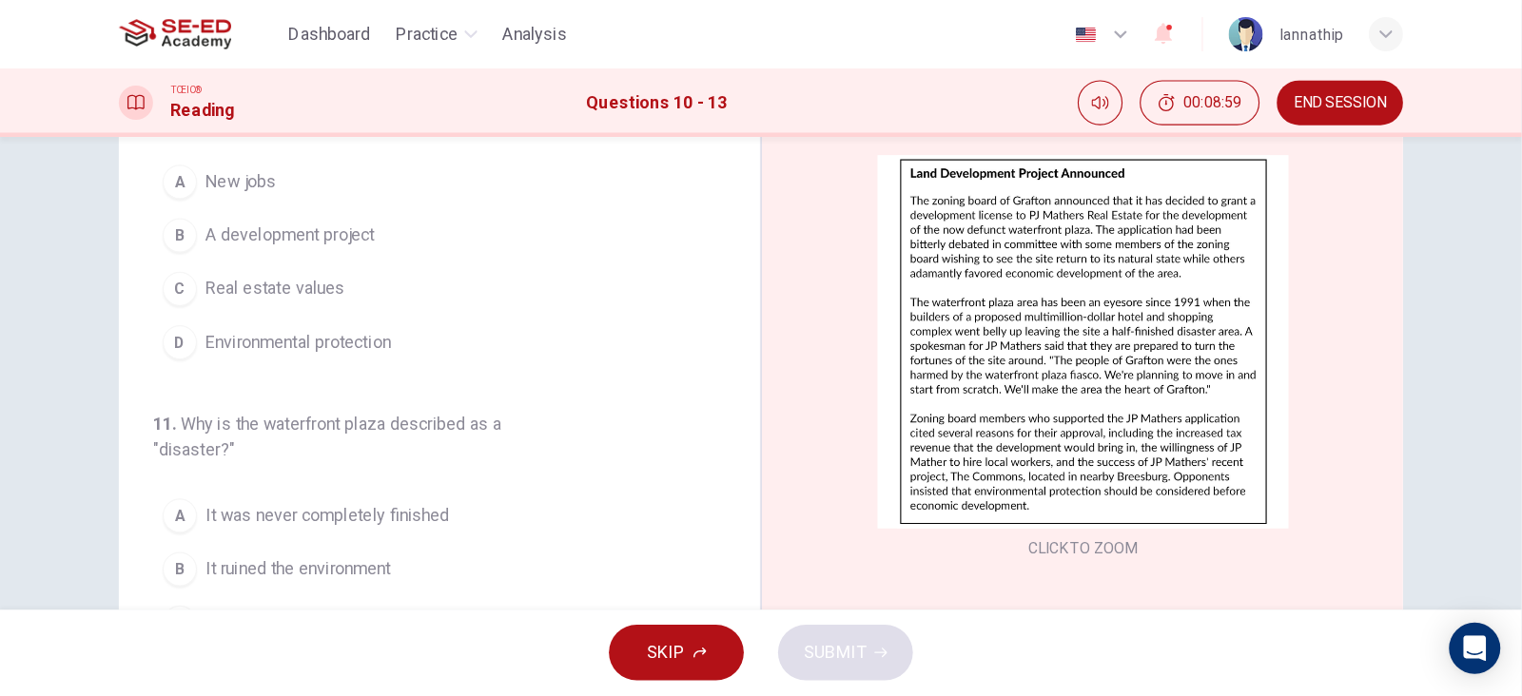
scroll to position [105, 0]
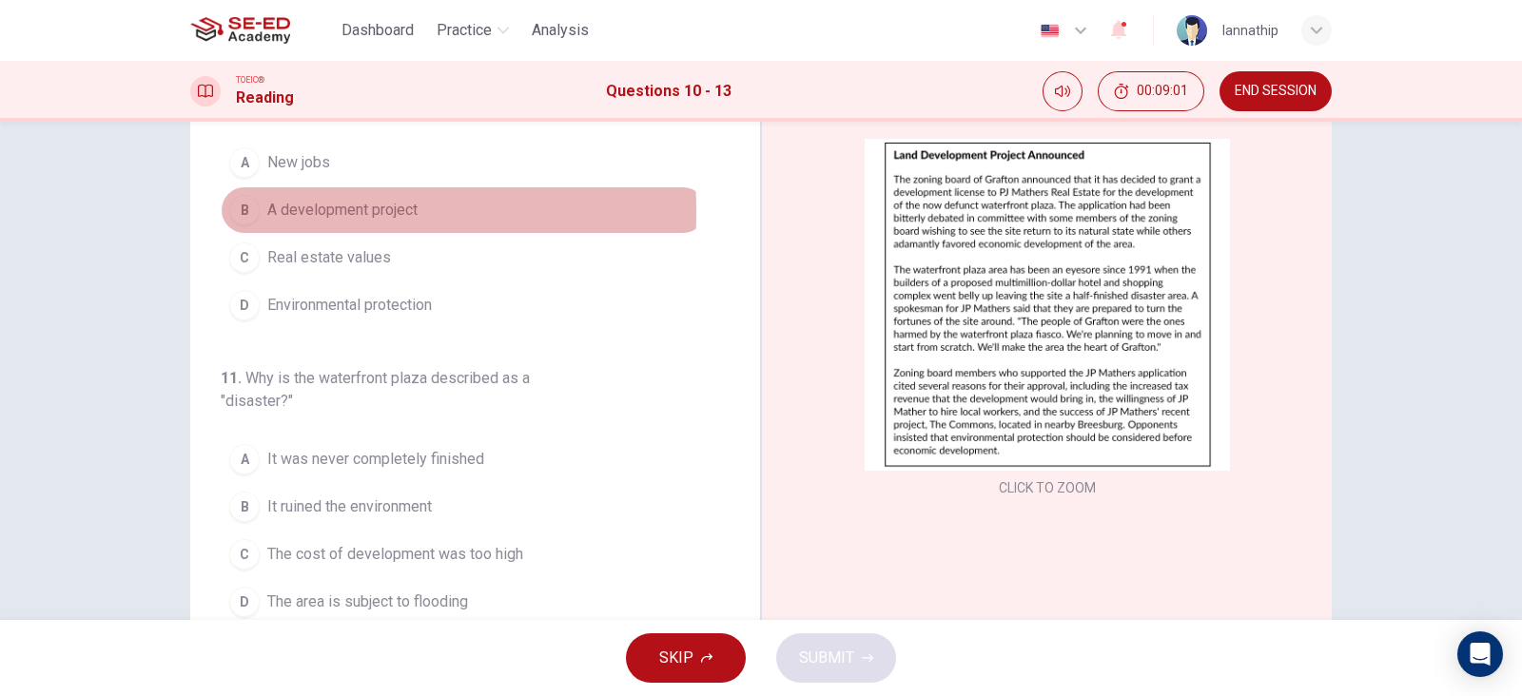
click at [229, 210] on div "B" at bounding box center [244, 210] width 30 height 30
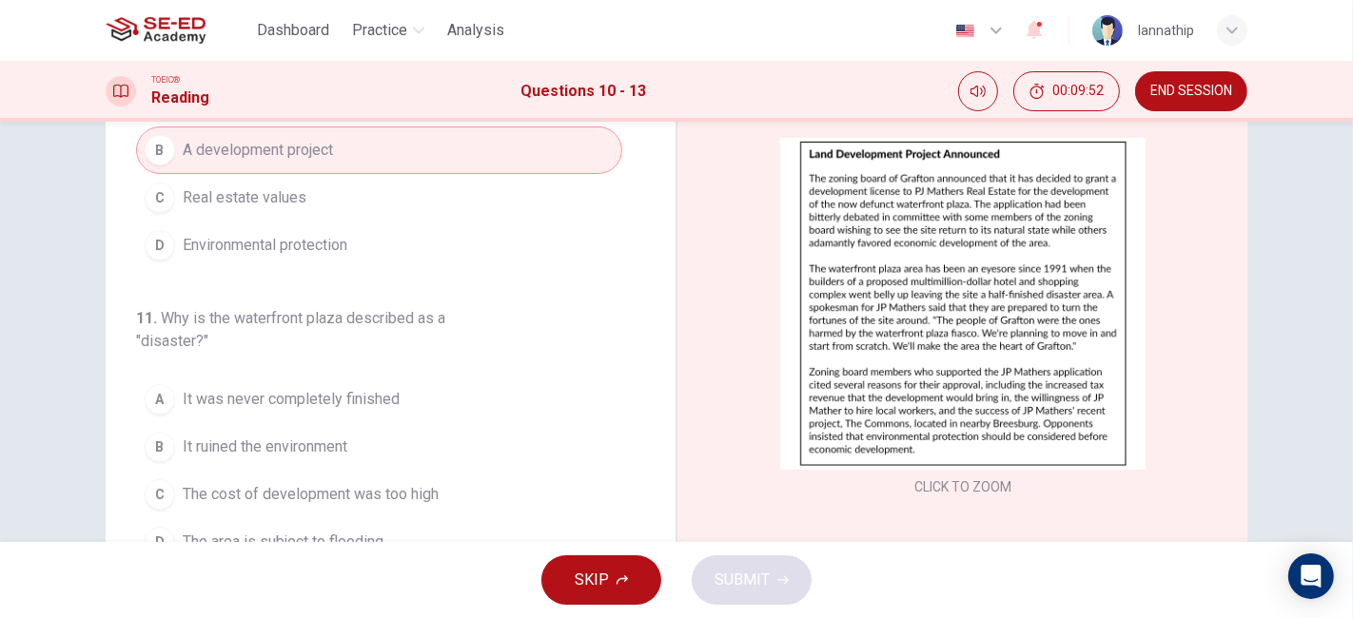
scroll to position [106, 0]
